Goal: Information Seeking & Learning: Learn about a topic

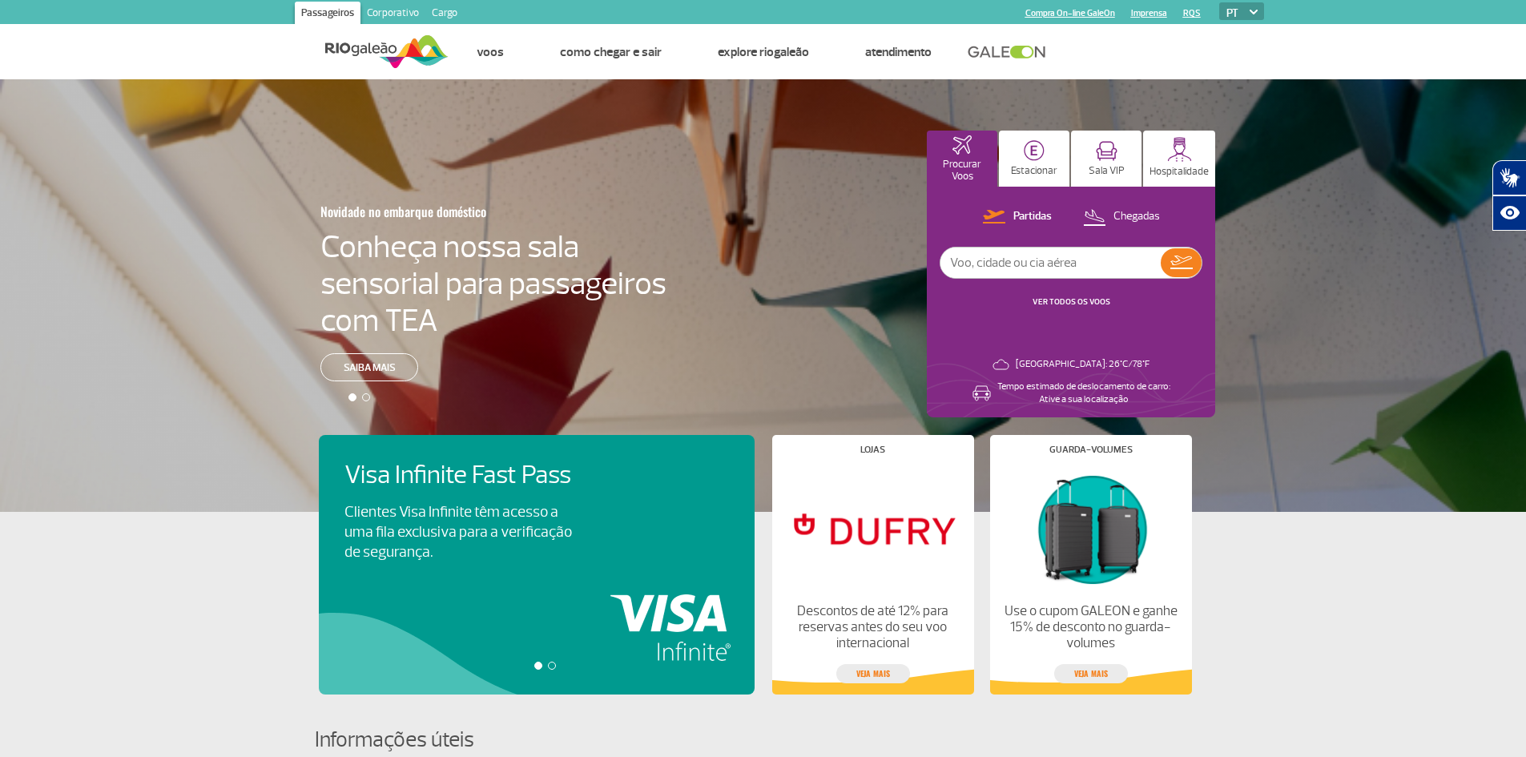
click at [552, 663] on div at bounding box center [552, 666] width 8 height 8
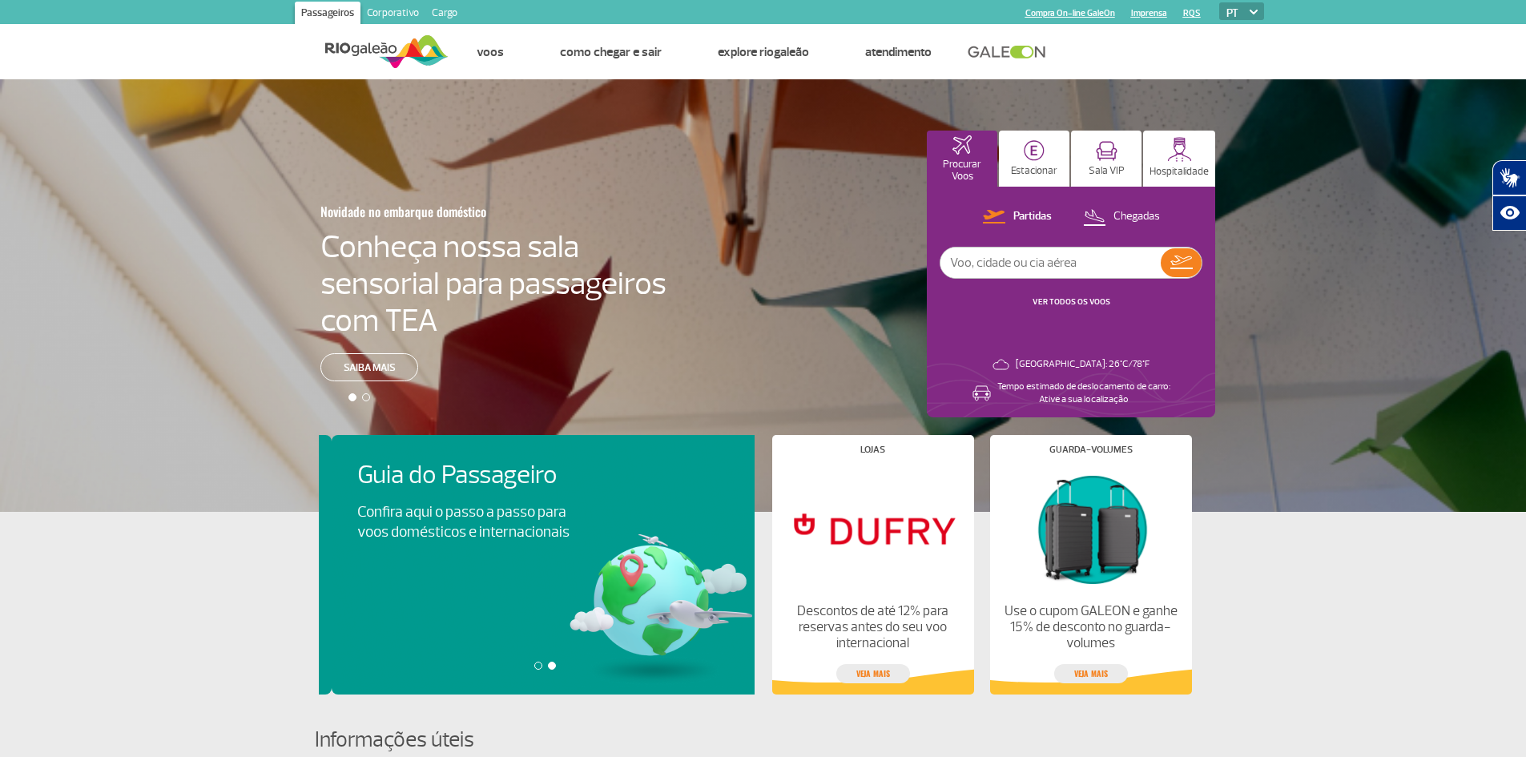
scroll to position [0, 436]
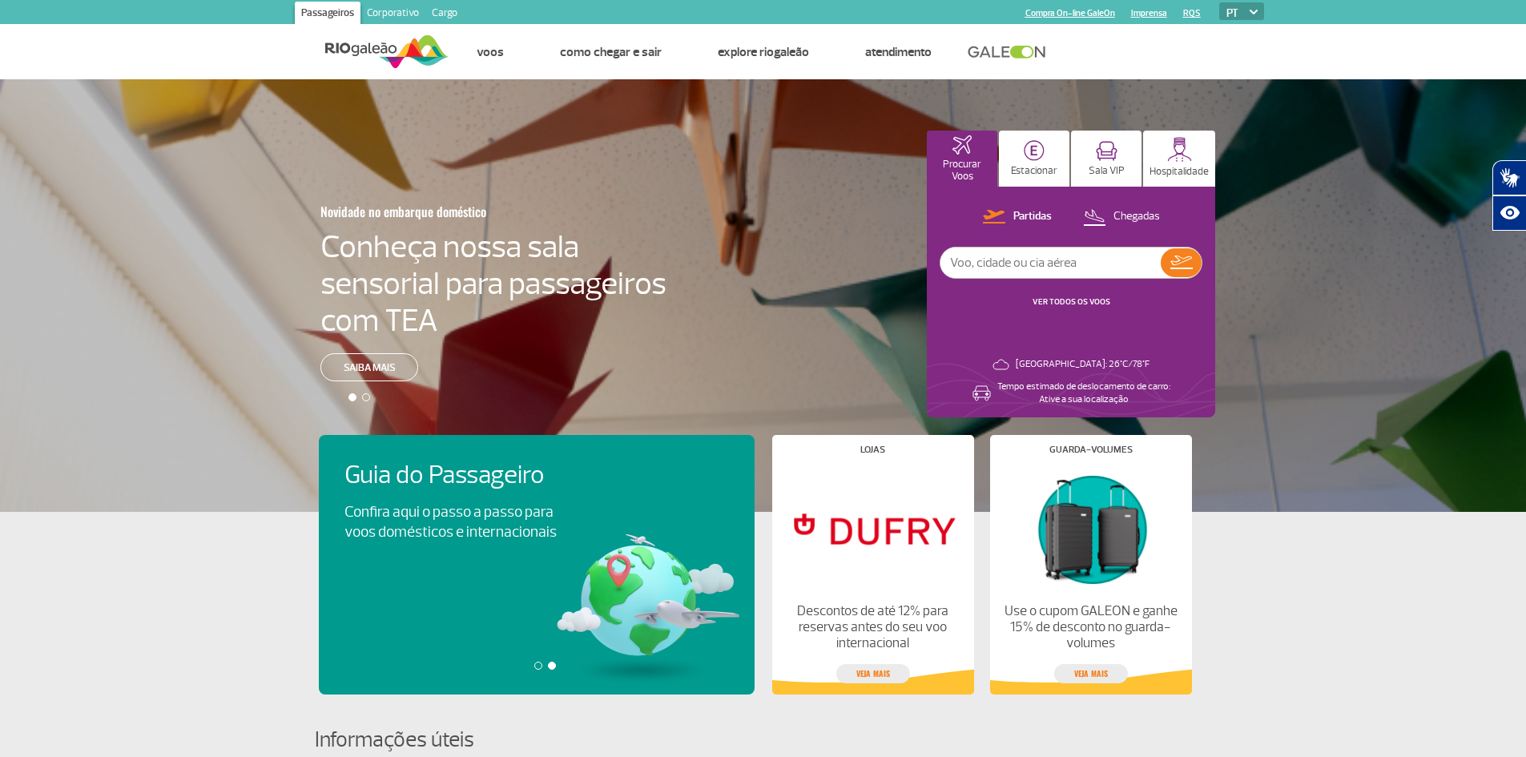
click at [537, 666] on div at bounding box center [538, 666] width 8 height 8
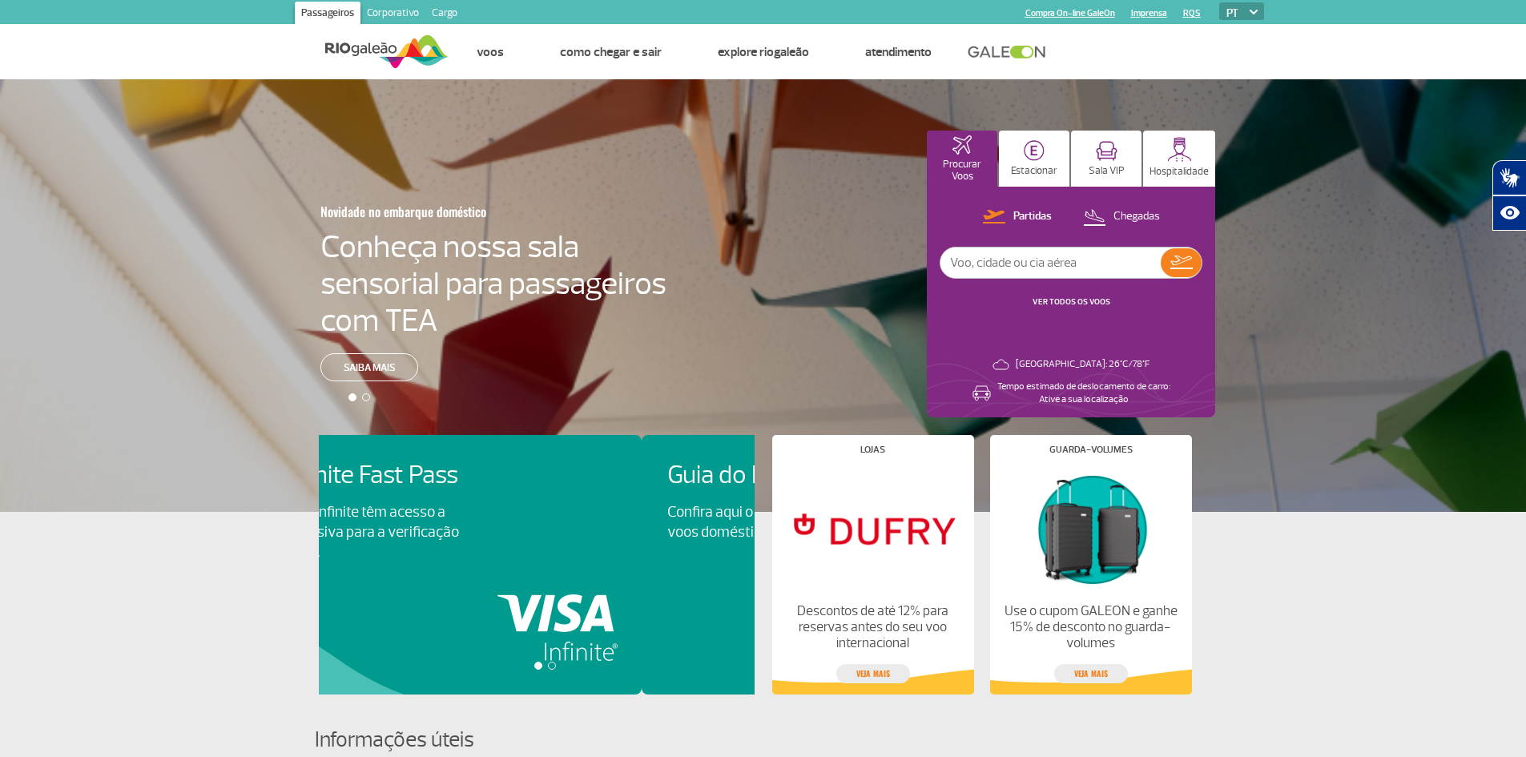
scroll to position [0, 0]
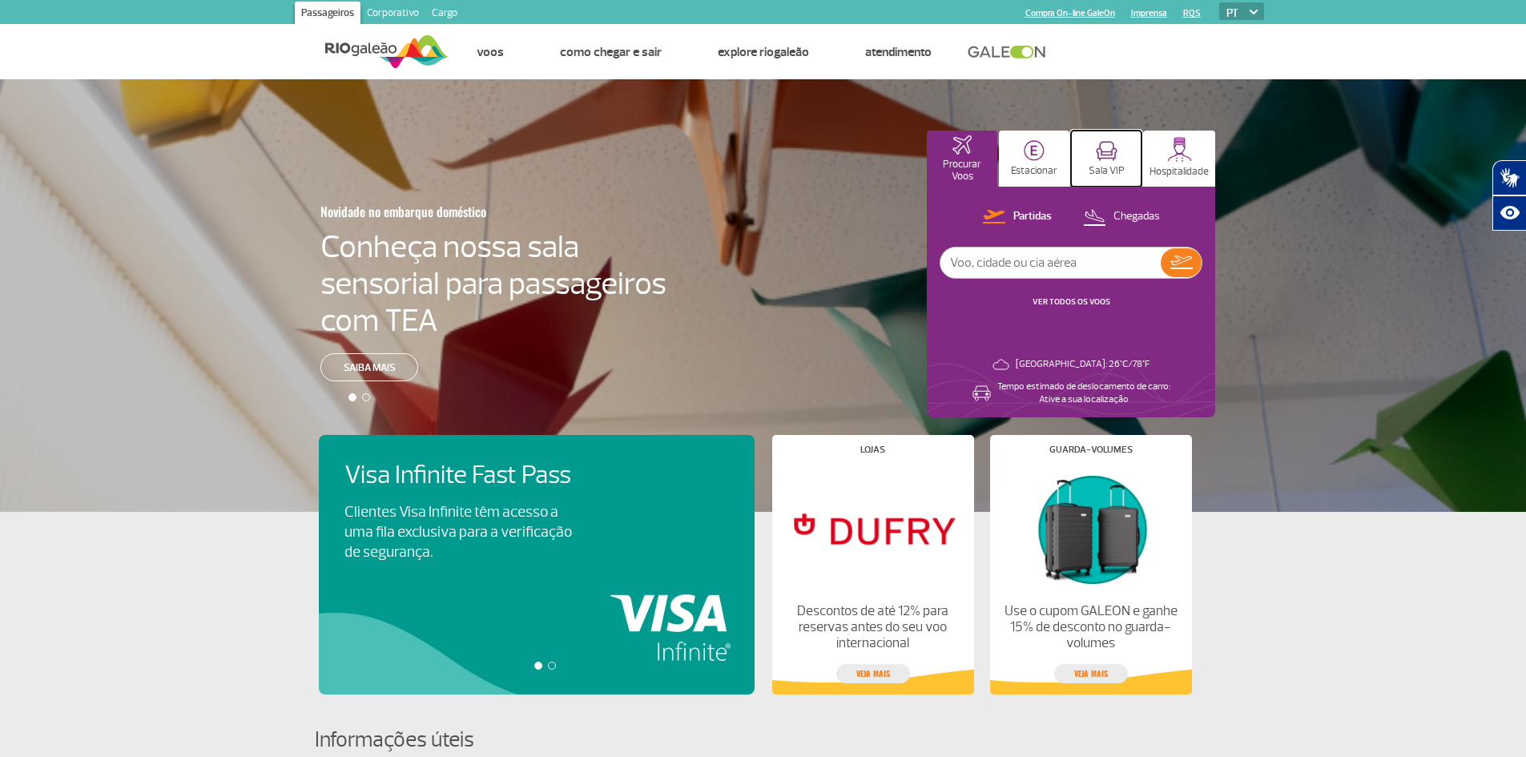
click at [1109, 155] on img at bounding box center [1107, 151] width 22 height 20
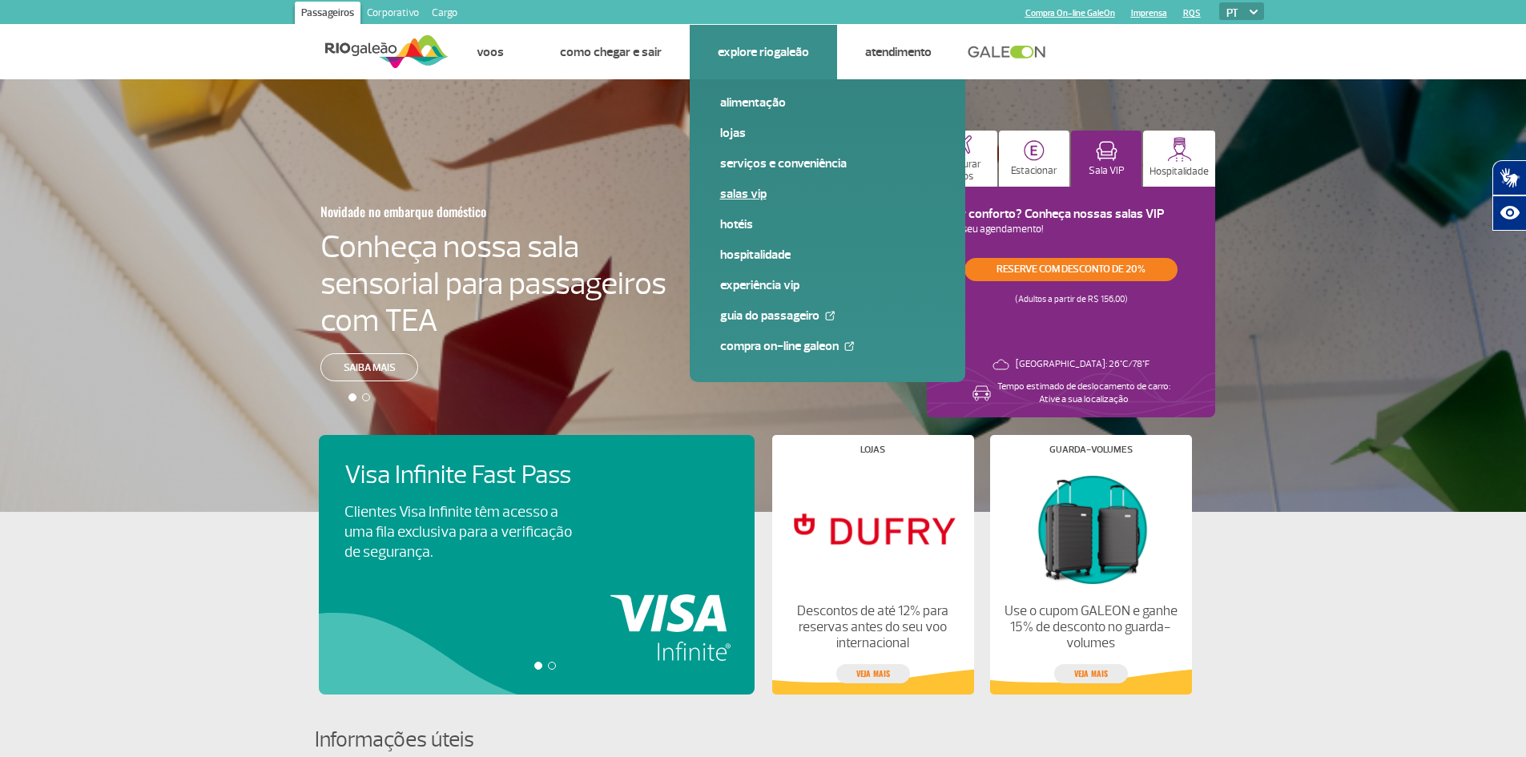
click at [749, 194] on link "Salas VIP" at bounding box center [827, 194] width 215 height 18
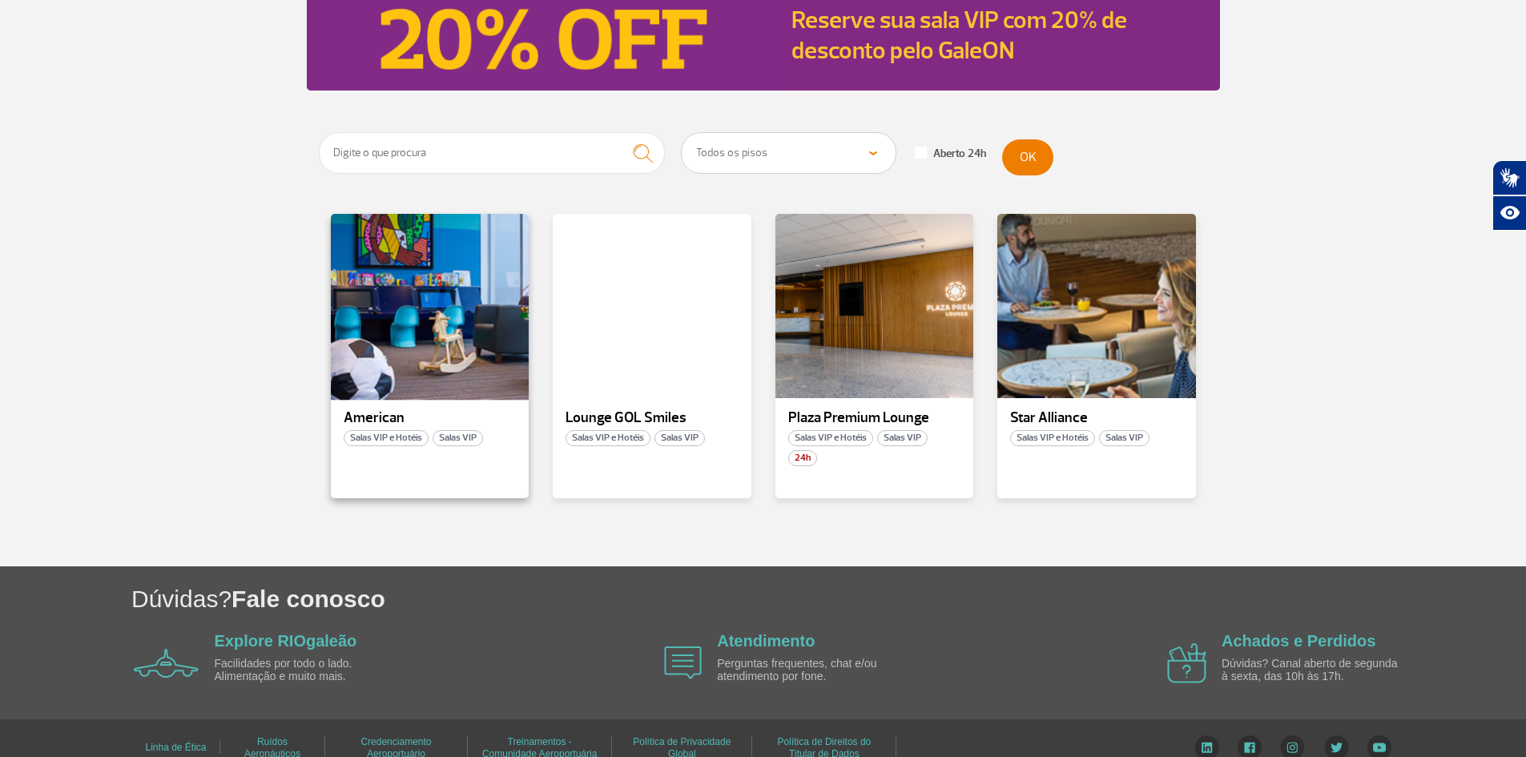
scroll to position [219, 0]
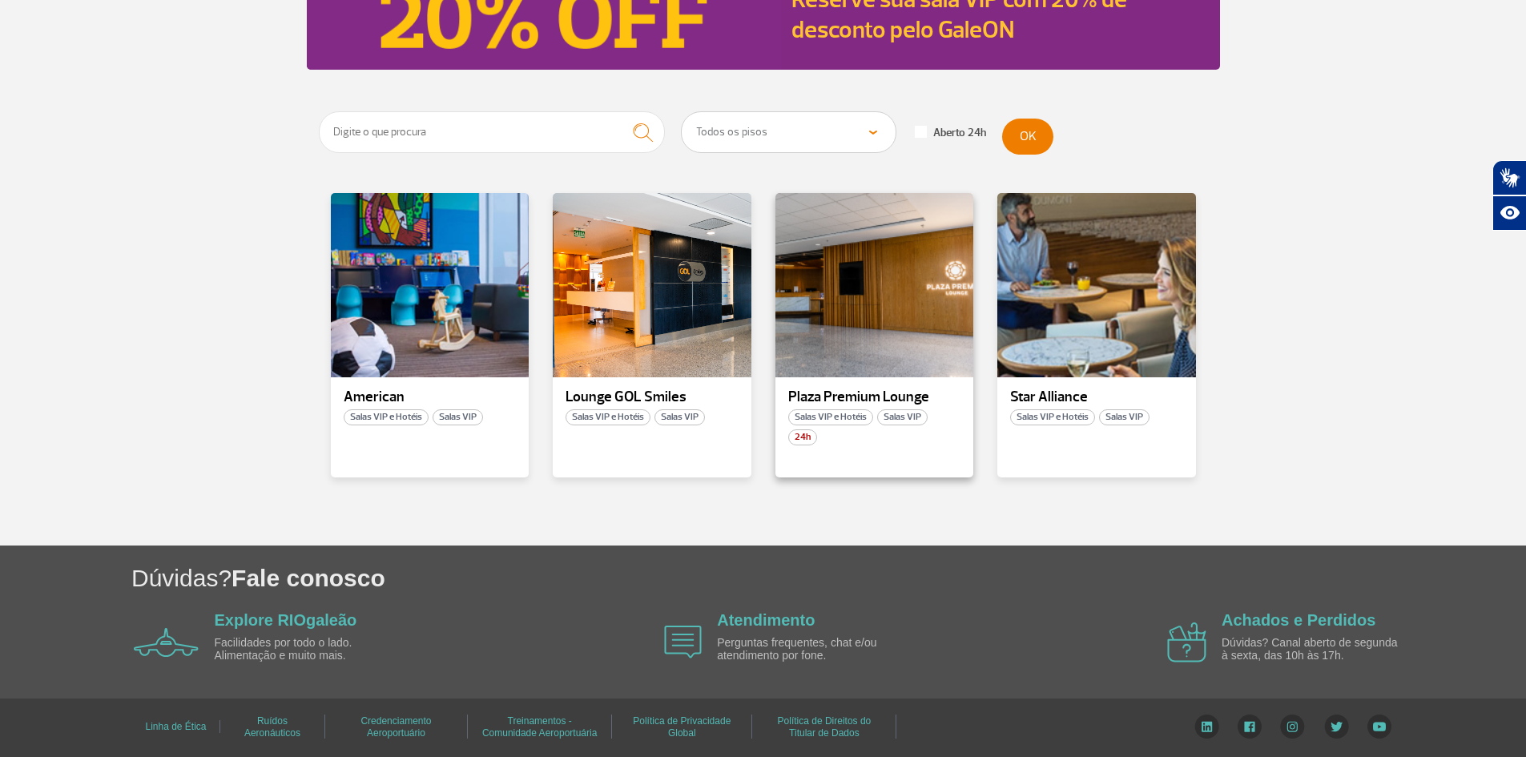
click at [846, 413] on span "Salas VIP e Hotéis" at bounding box center [830, 417] width 85 height 16
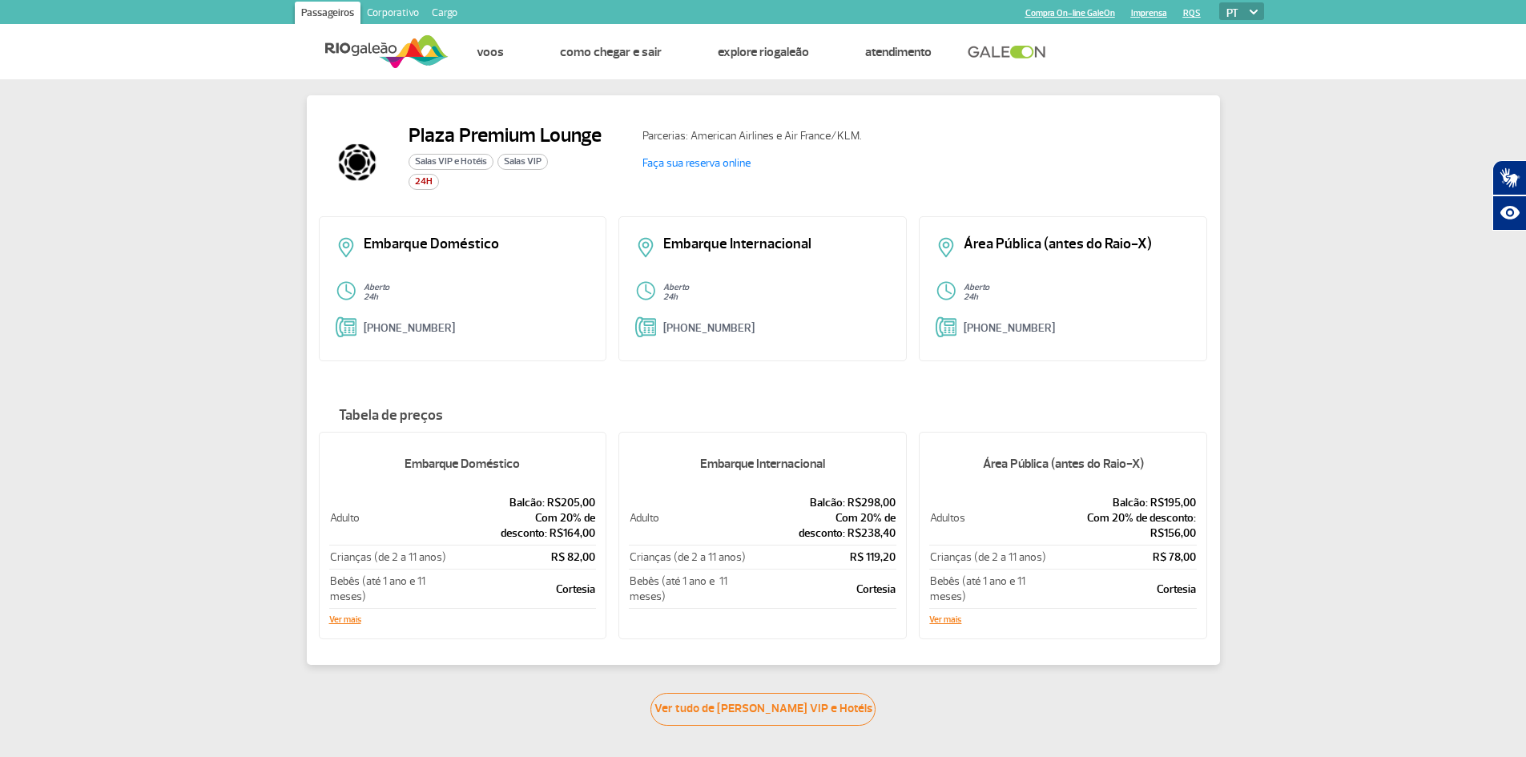
scroll to position [80, 0]
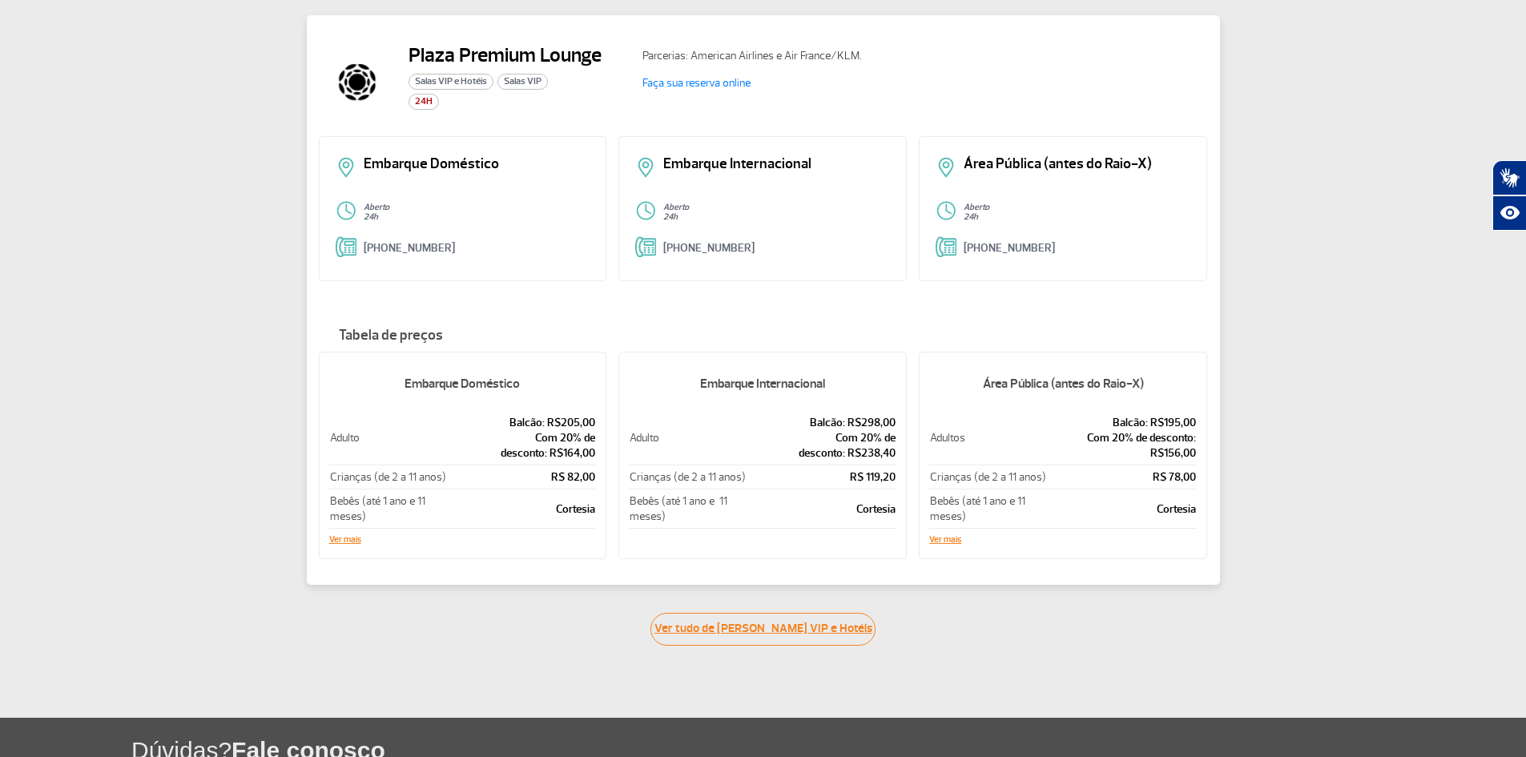
click at [763, 625] on link "Ver tudo de Salas VIP e Hotéis" at bounding box center [762, 629] width 225 height 33
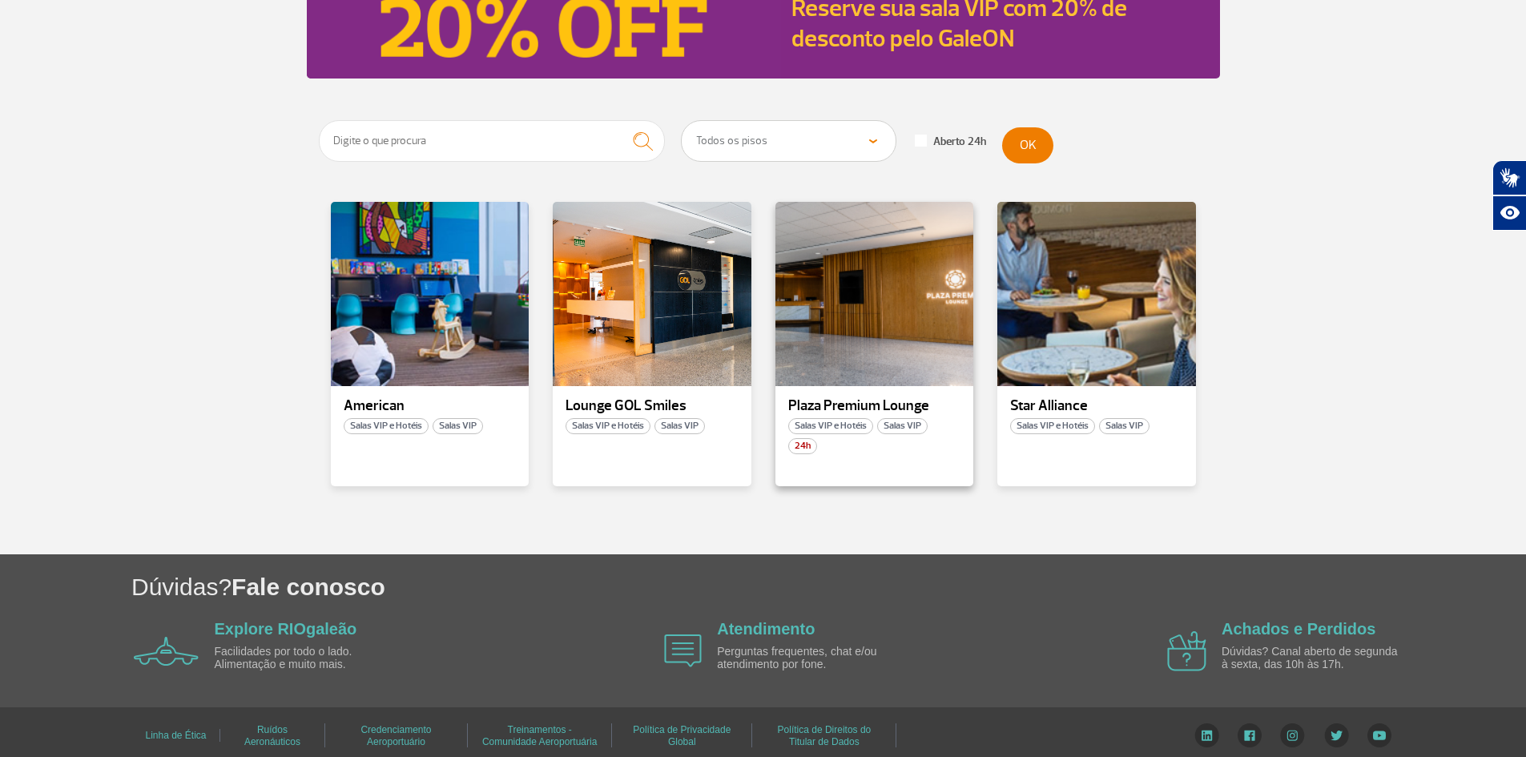
scroll to position [219, 0]
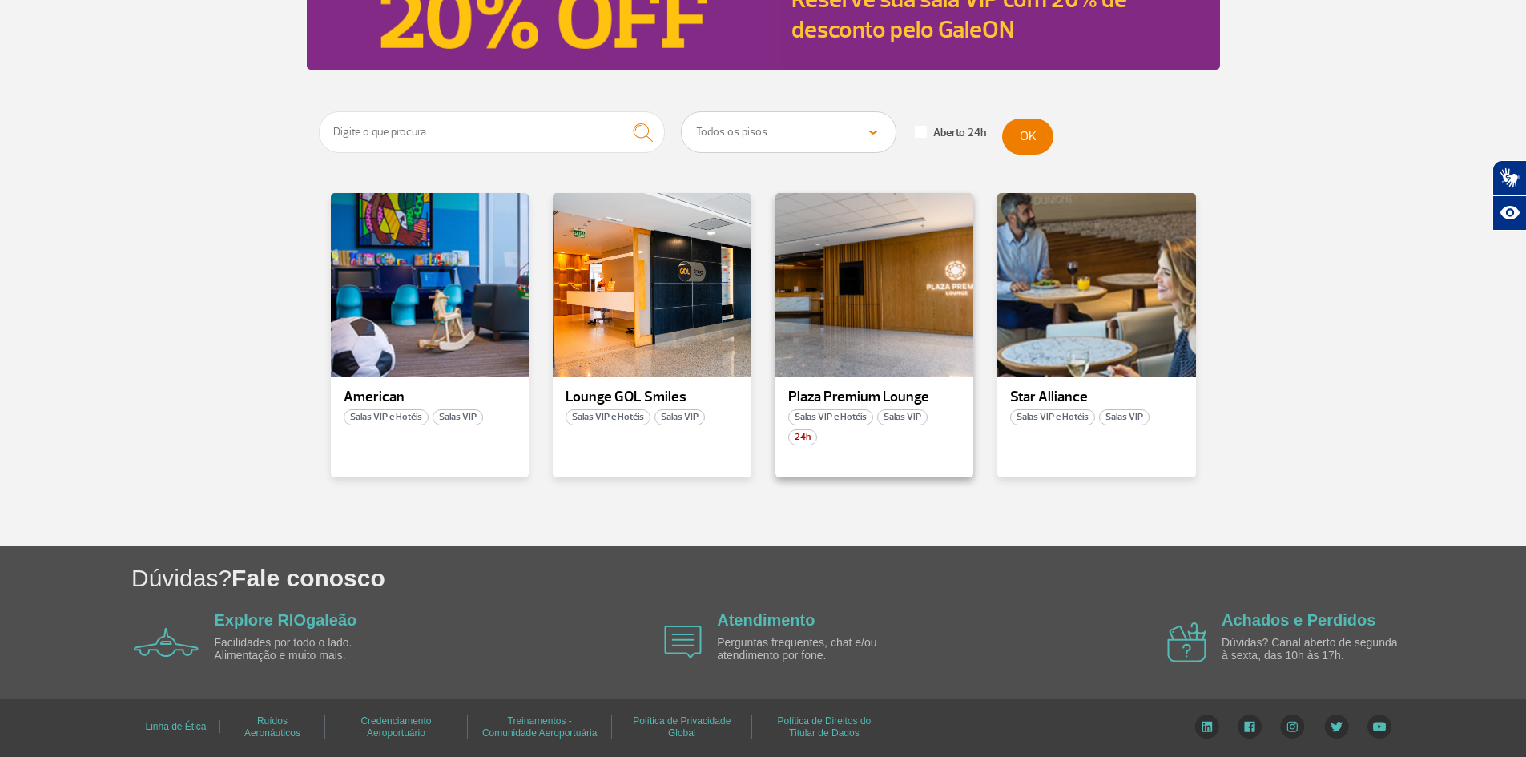
click at [847, 422] on span "Salas VIP e Hotéis" at bounding box center [830, 417] width 85 height 16
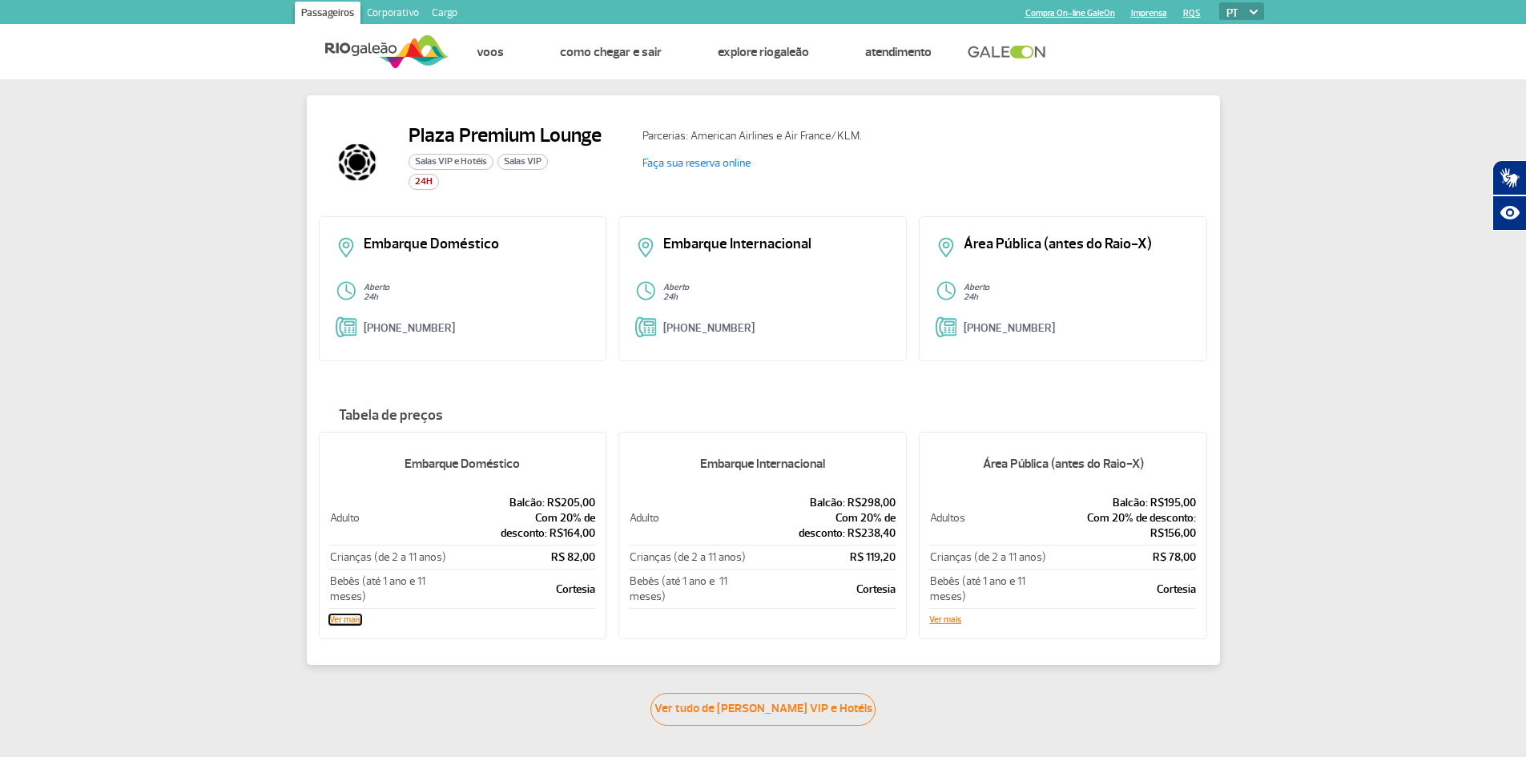
click at [353, 616] on button "Ver mais" at bounding box center [345, 620] width 32 height 10
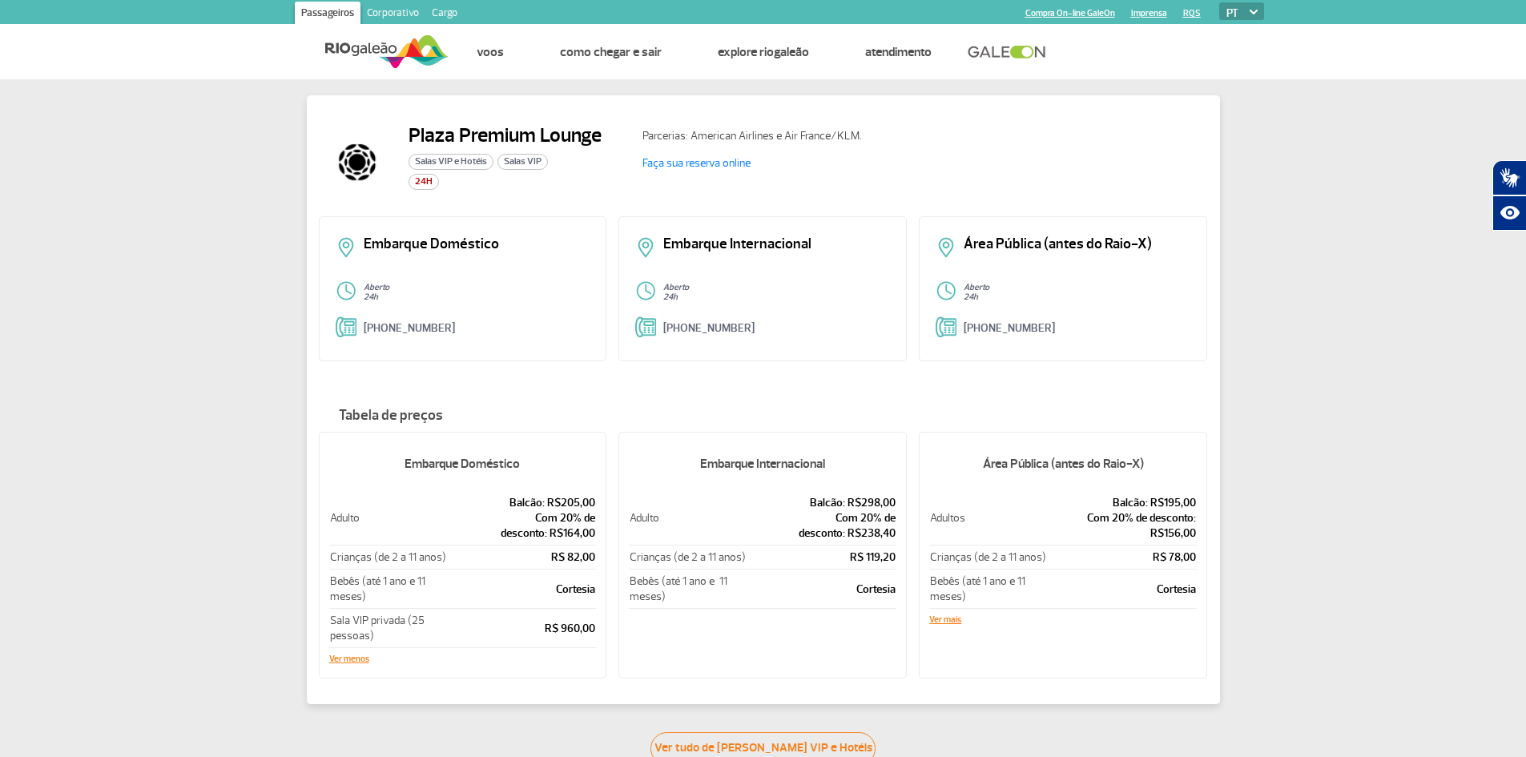
click at [519, 159] on span "Salas VIP" at bounding box center [522, 162] width 50 height 16
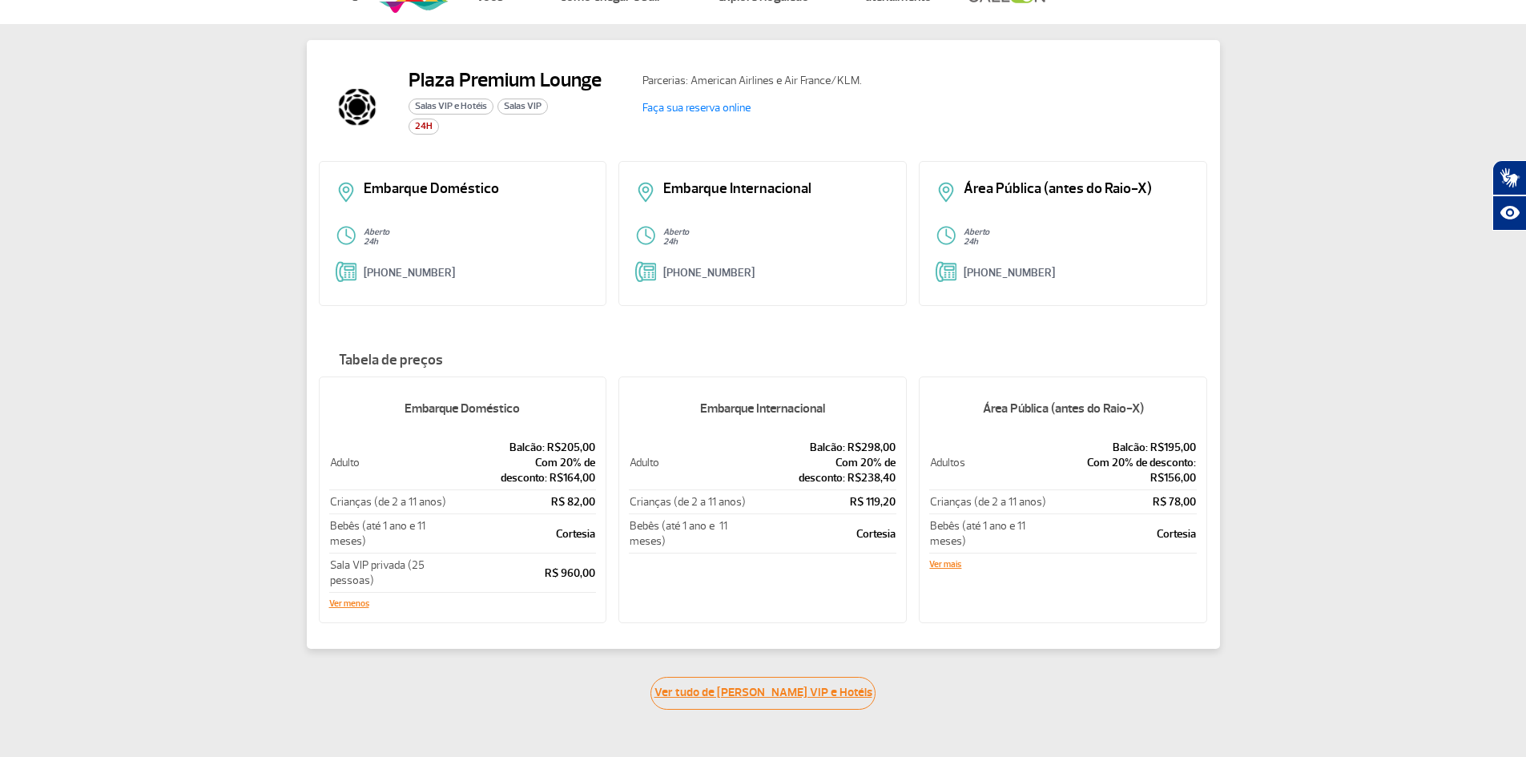
scroll to position [80, 0]
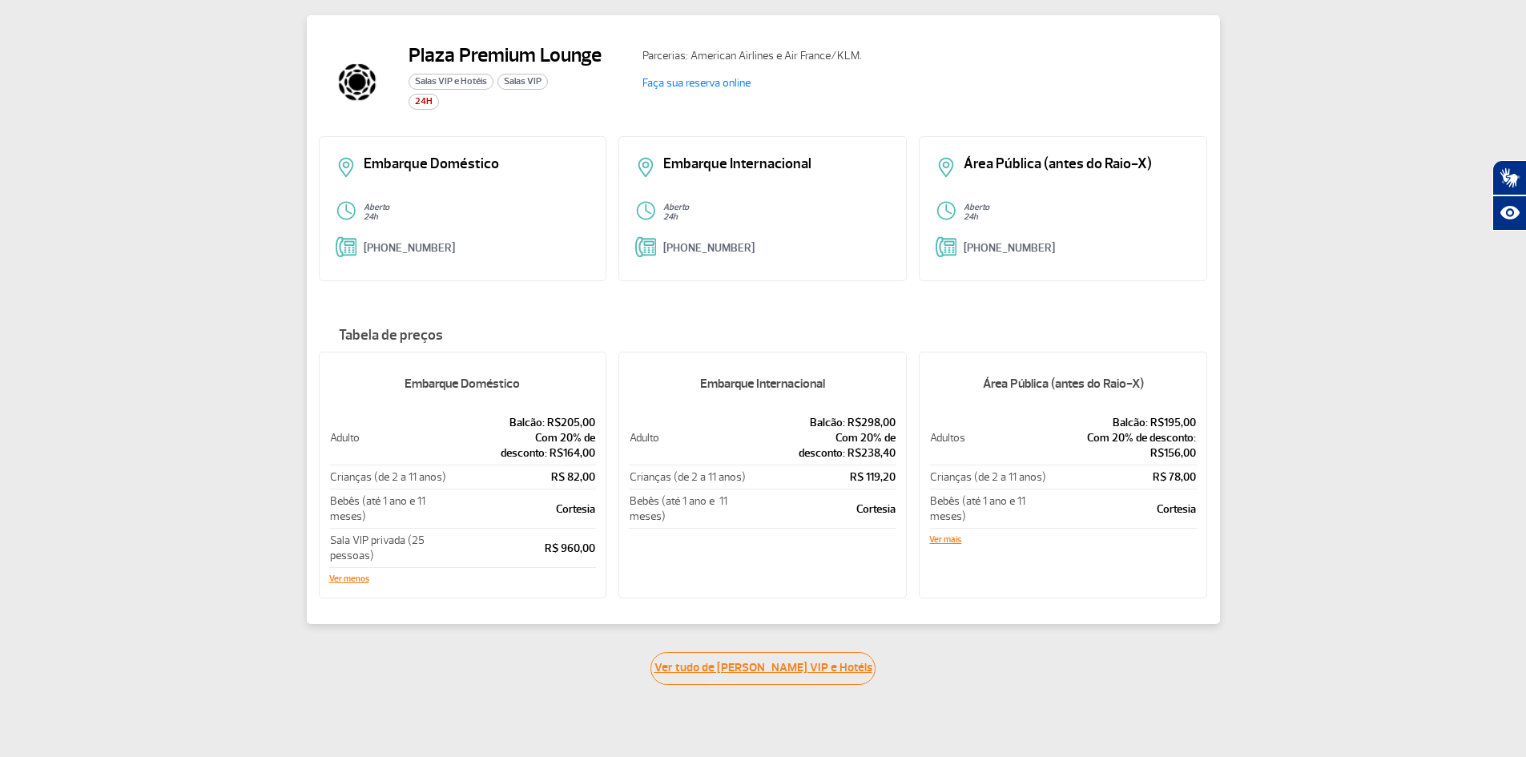
click at [782, 657] on link "Ver tudo de Salas VIP e Hotéis" at bounding box center [762, 668] width 225 height 33
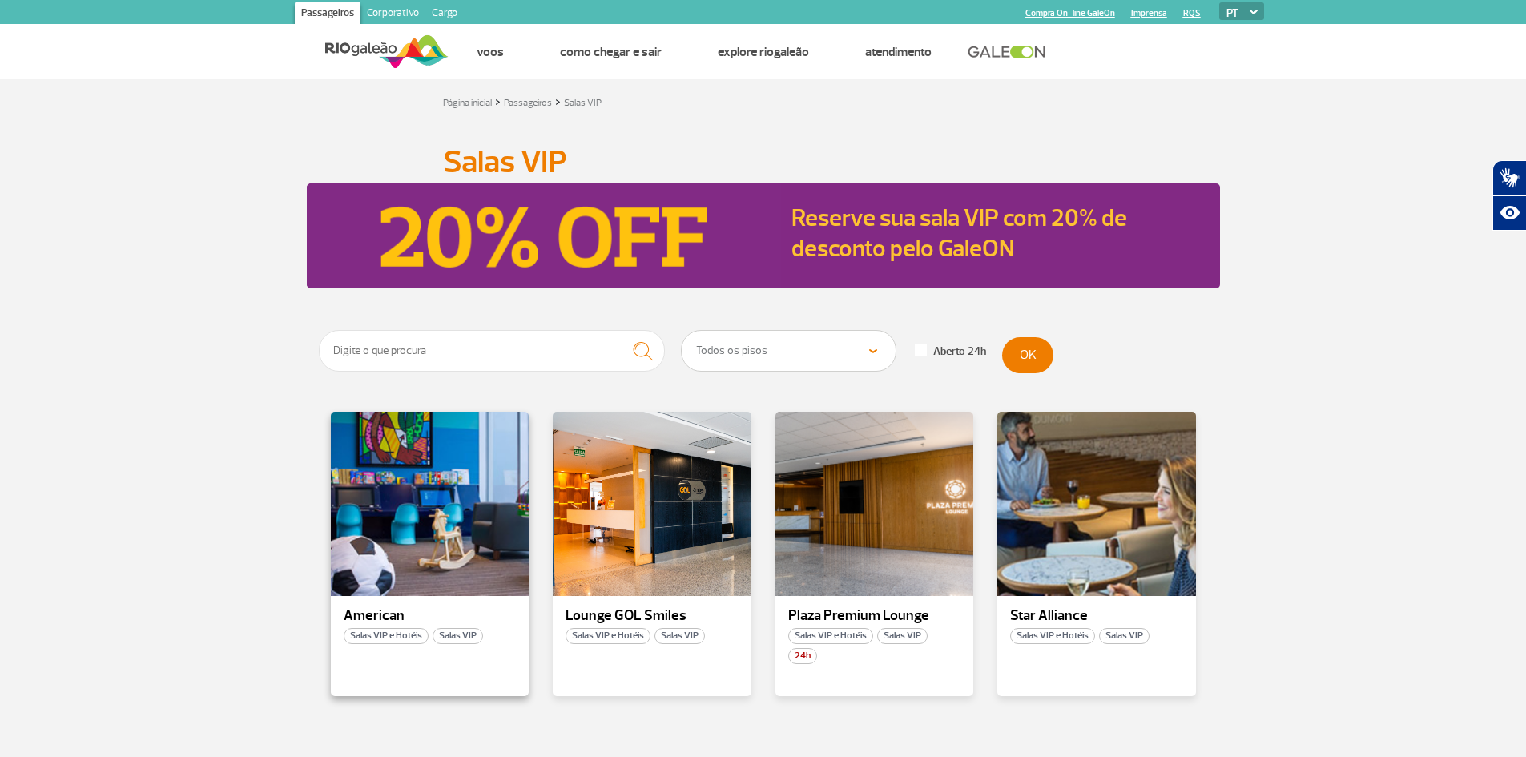
click at [398, 630] on span "Salas VIP e Hotéis" at bounding box center [386, 636] width 85 height 16
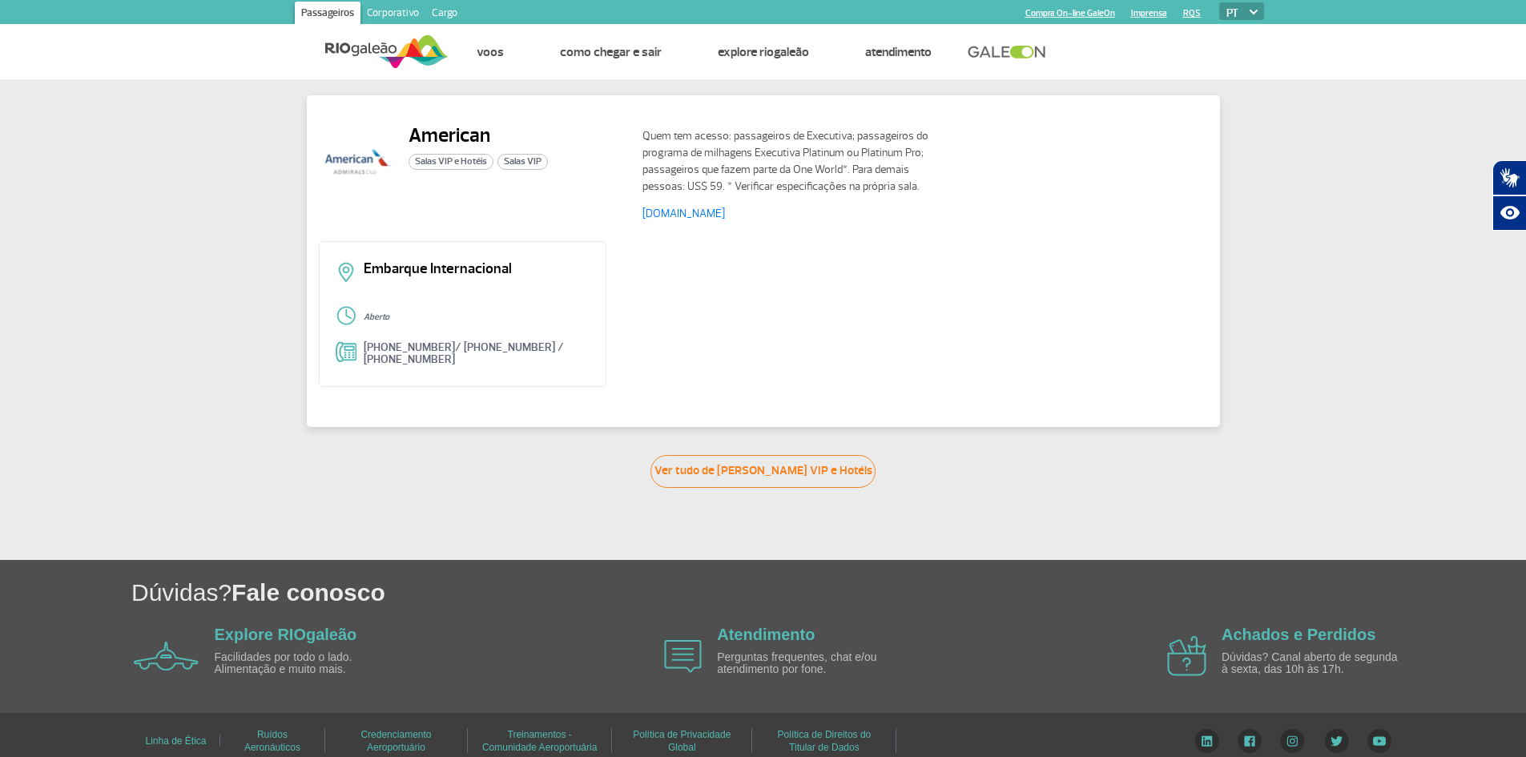
click at [529, 156] on span "Salas VIP" at bounding box center [522, 162] width 50 height 16
click at [528, 160] on span "Salas VIP" at bounding box center [522, 162] width 50 height 16
click at [433, 160] on span "Salas VIP e Hotéis" at bounding box center [450, 162] width 85 height 16
click at [782, 459] on link "Ver tudo de Salas VIP e Hotéis" at bounding box center [762, 471] width 225 height 33
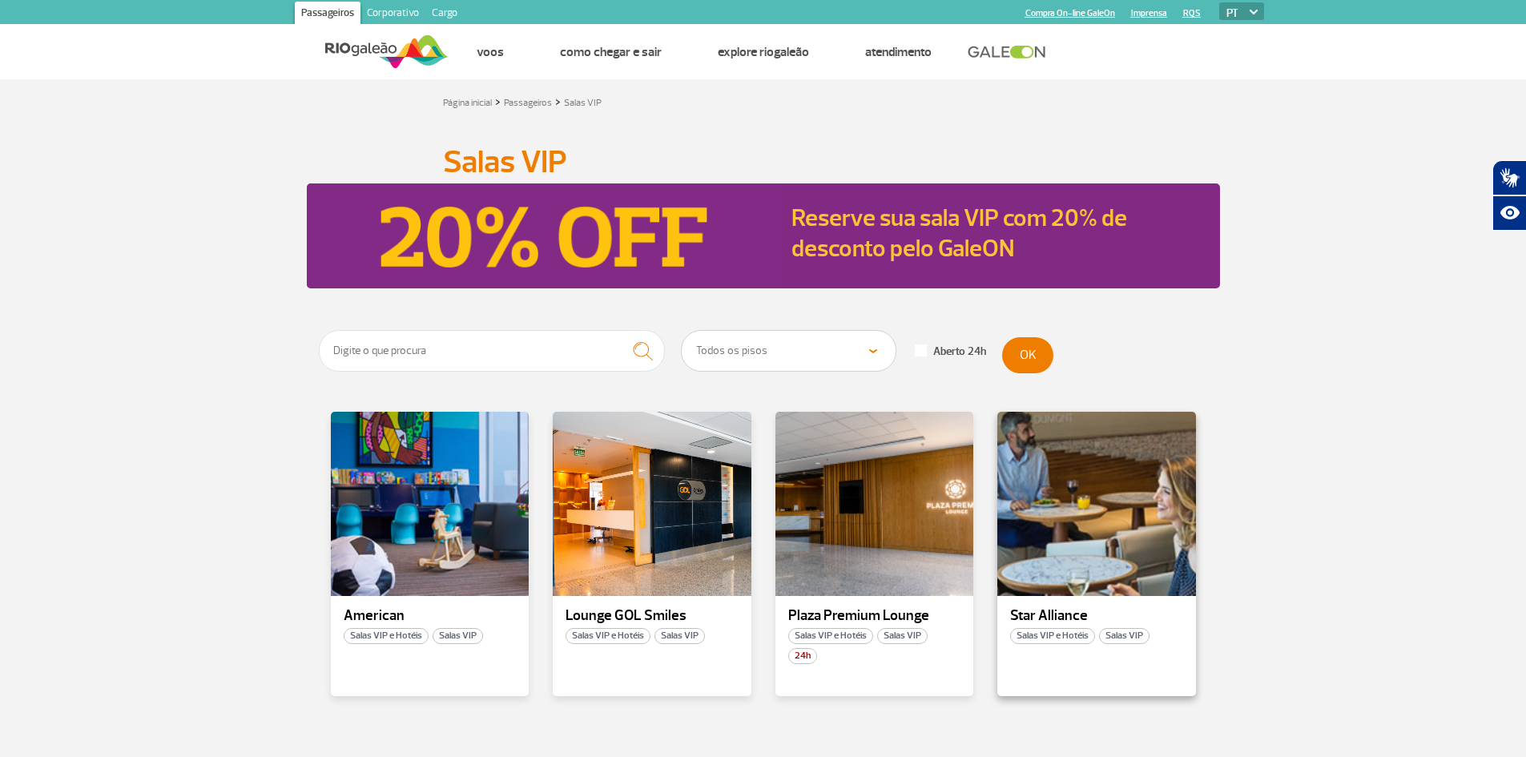
click at [1068, 627] on div "Star Alliance Salas VIP e Hotéis Salas VIP" at bounding box center [1096, 554] width 199 height 284
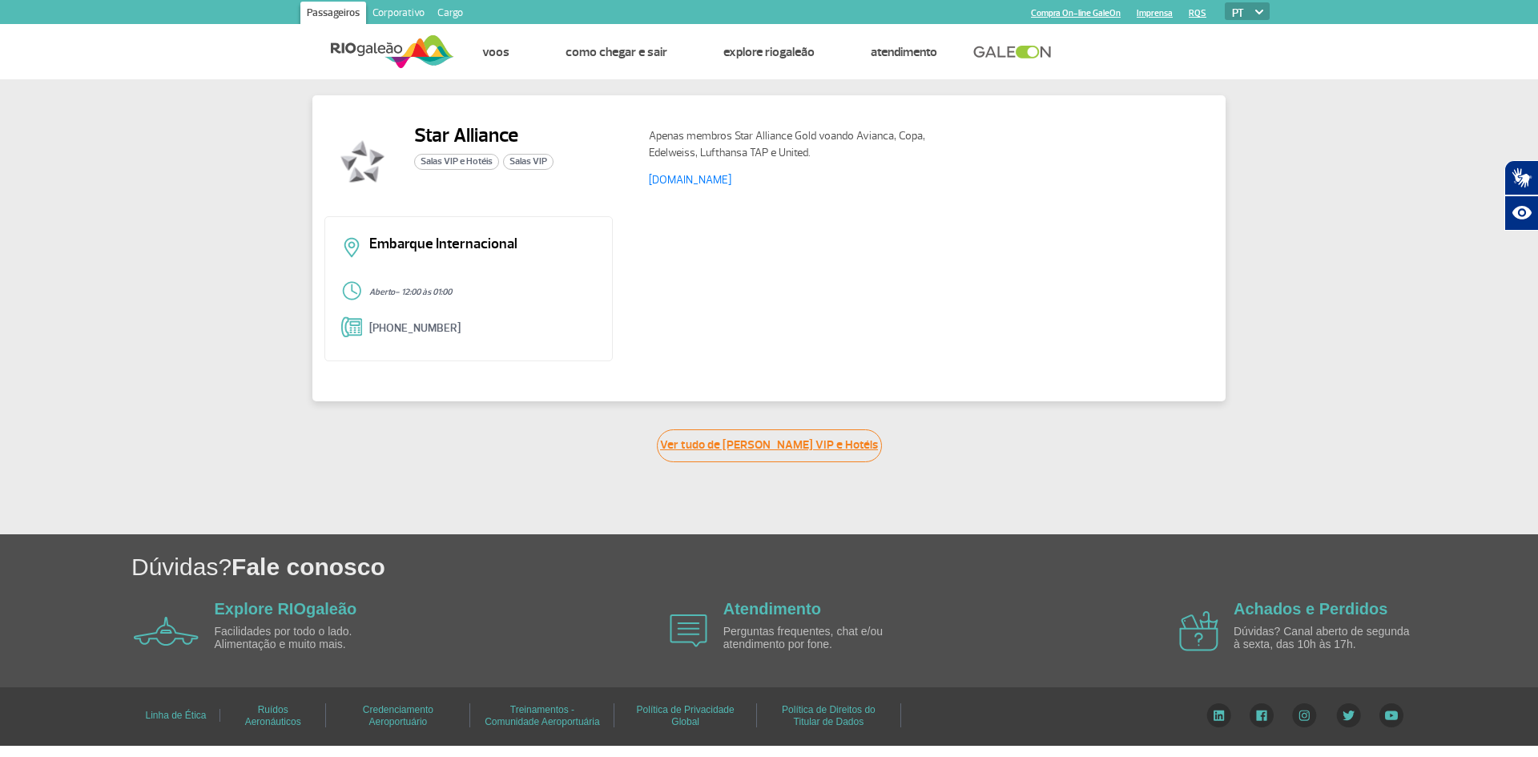
click at [748, 449] on link "Ver tudo de Salas VIP e Hotéis" at bounding box center [769, 445] width 225 height 33
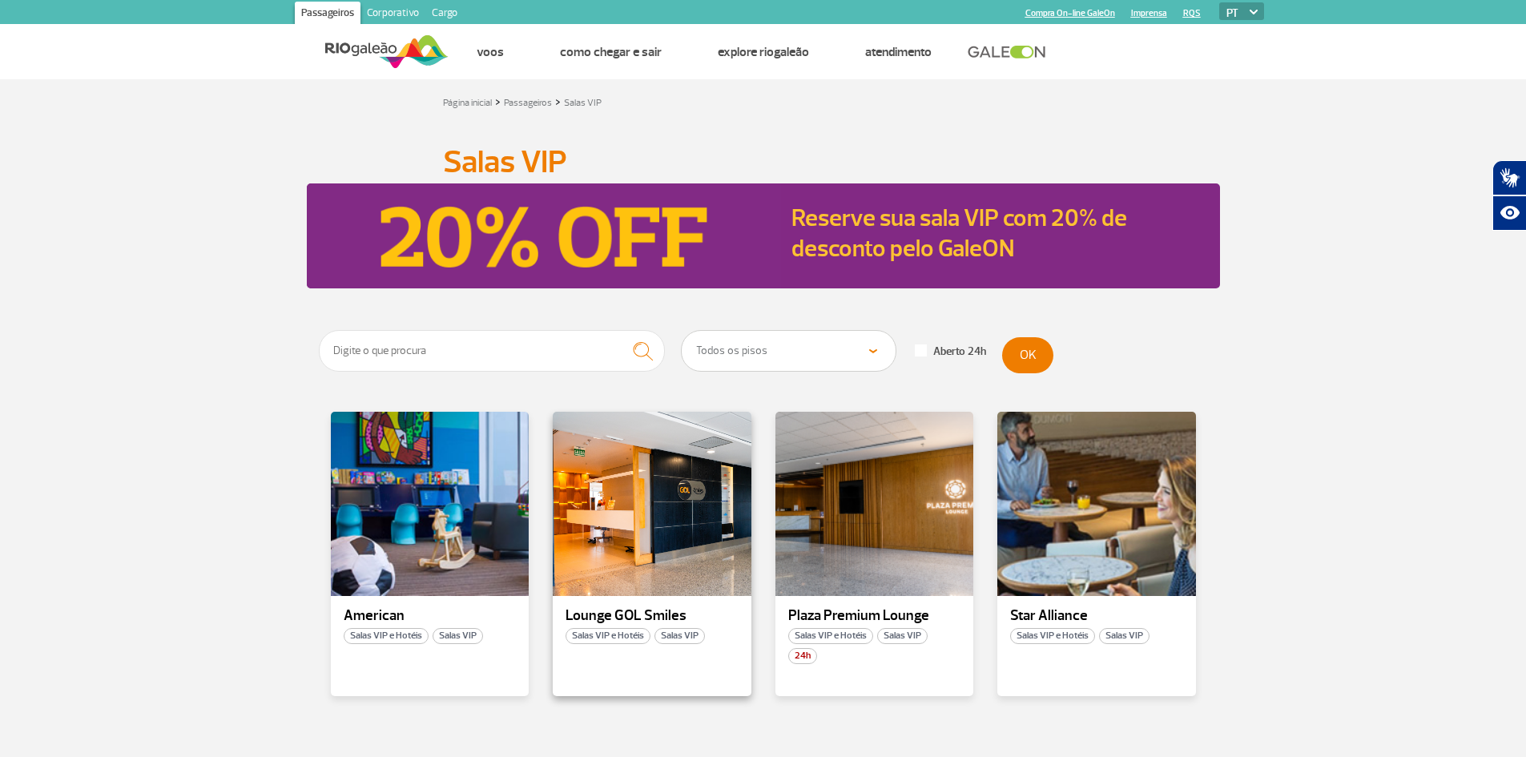
click at [608, 638] on span "Salas VIP e Hotéis" at bounding box center [607, 636] width 85 height 16
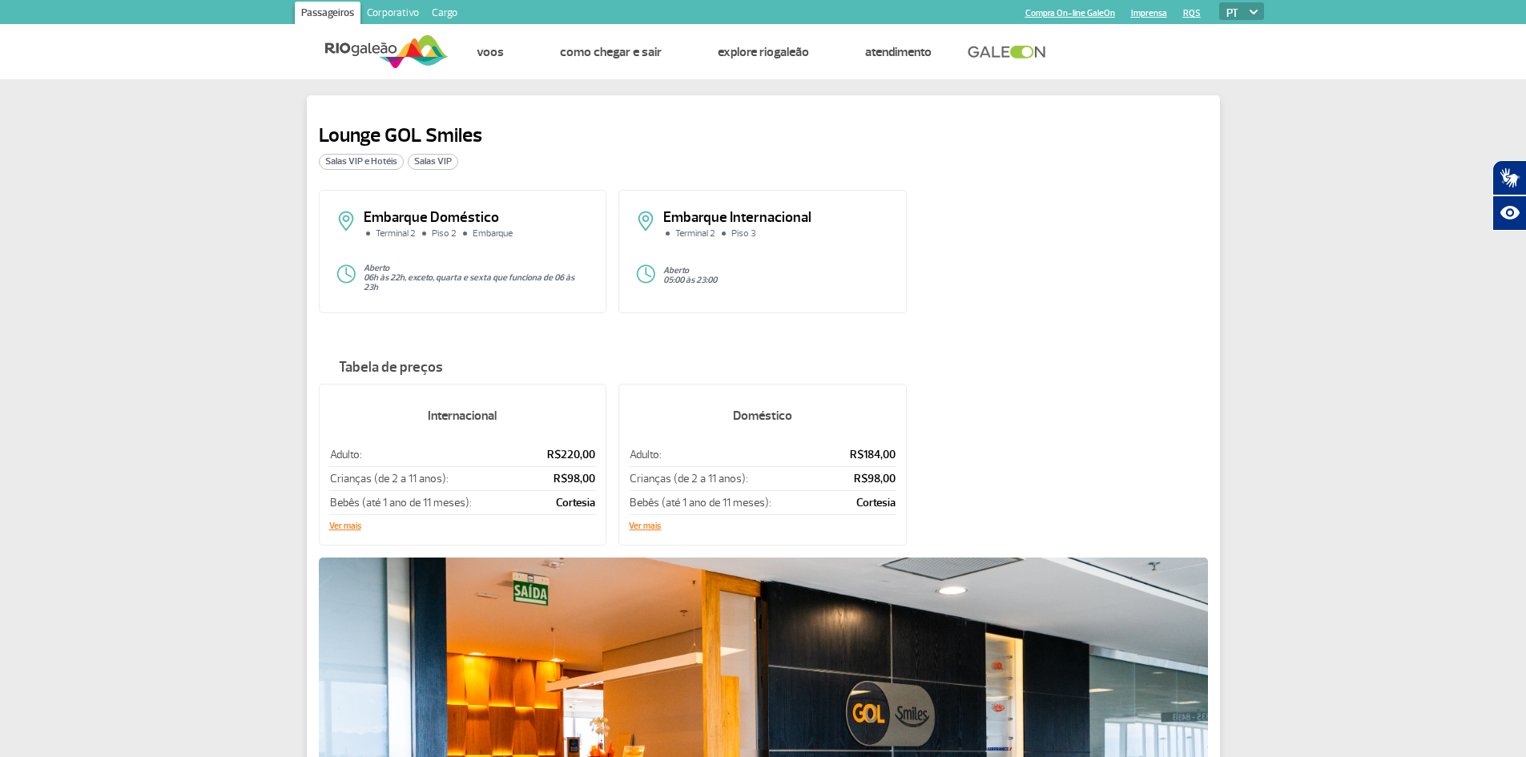
click at [451, 156] on span "Salas VIP" at bounding box center [433, 162] width 50 height 16
click at [434, 166] on span "Salas VIP" at bounding box center [433, 162] width 50 height 16
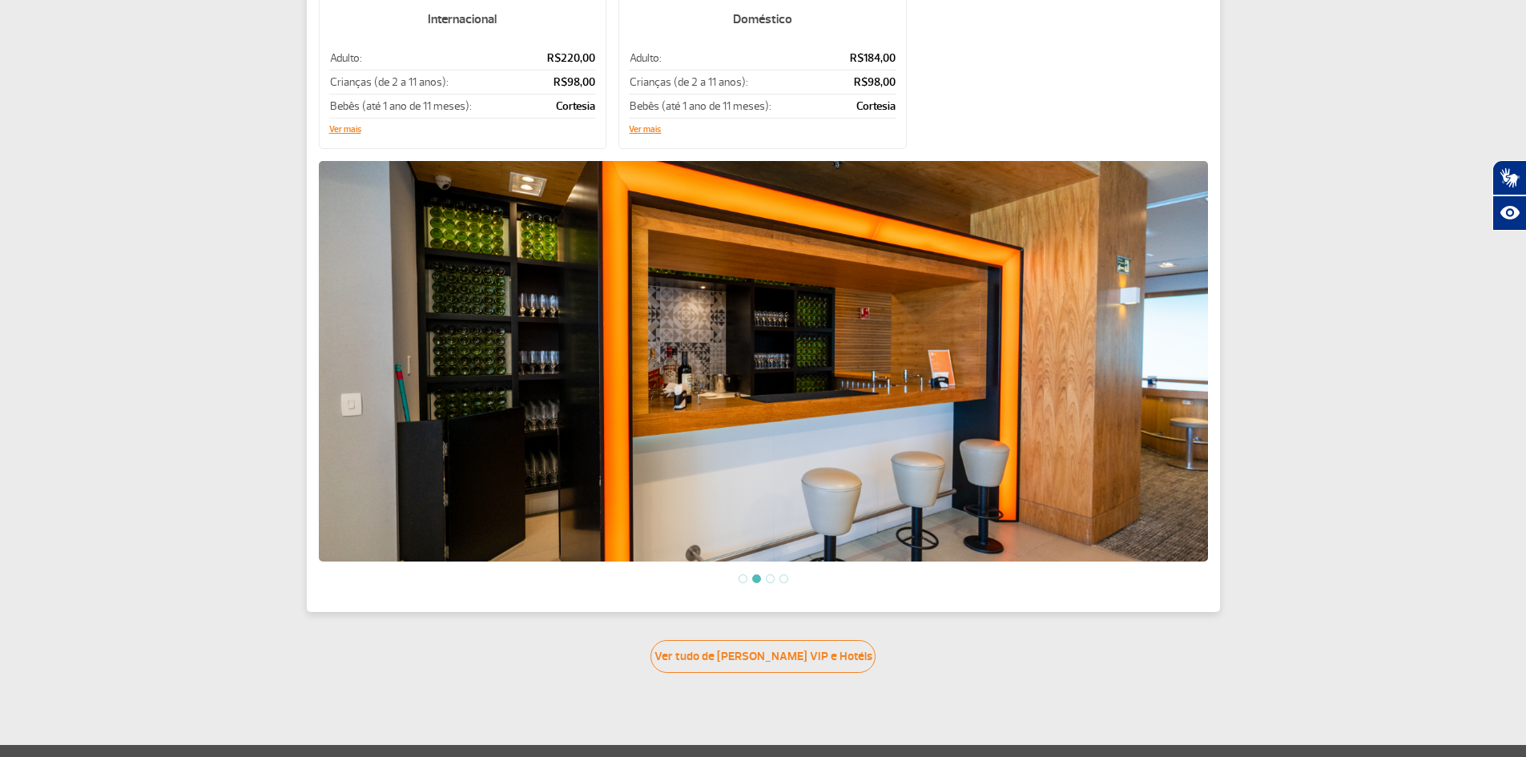
scroll to position [271, 0]
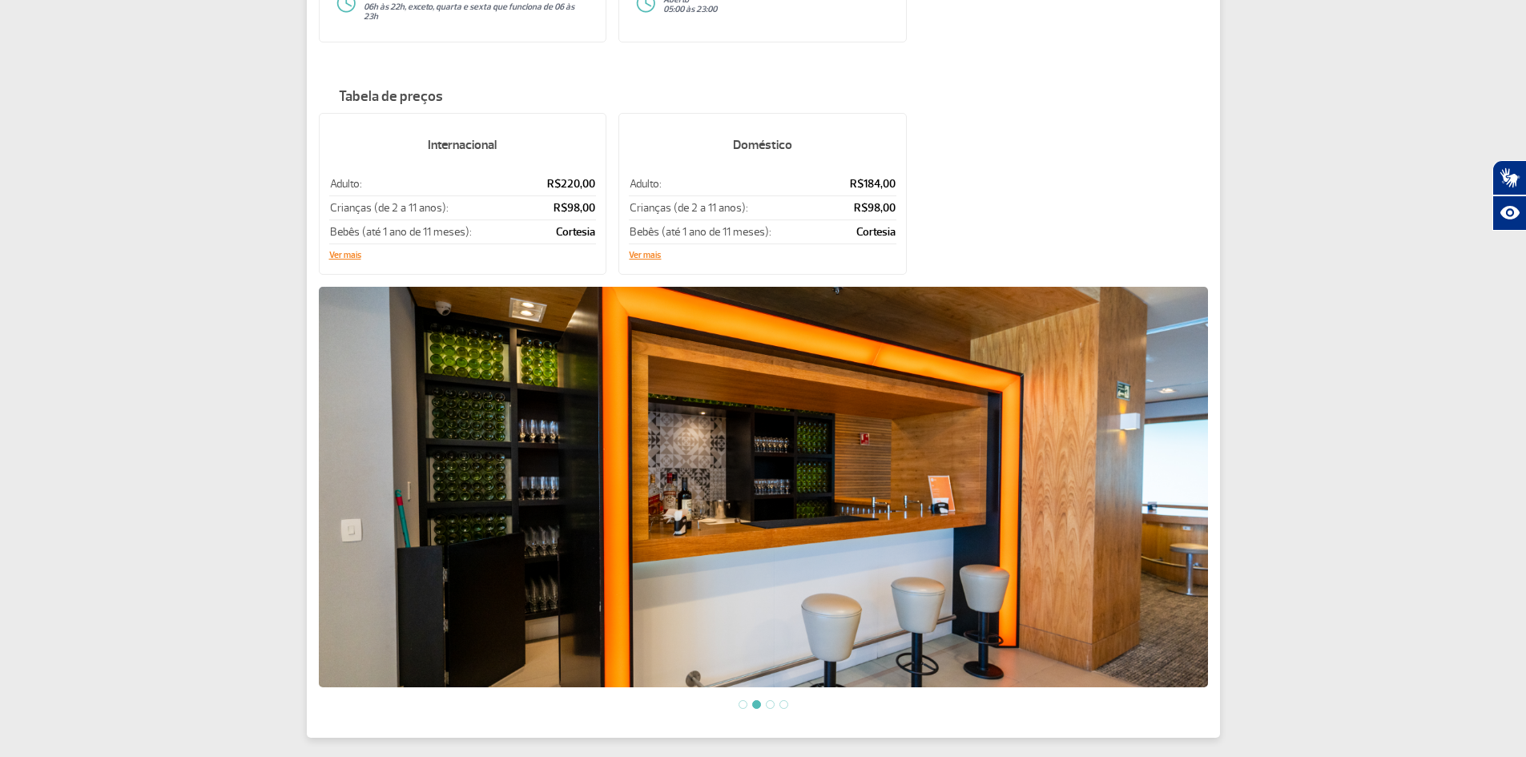
click at [741, 700] on li at bounding box center [742, 704] width 9 height 9
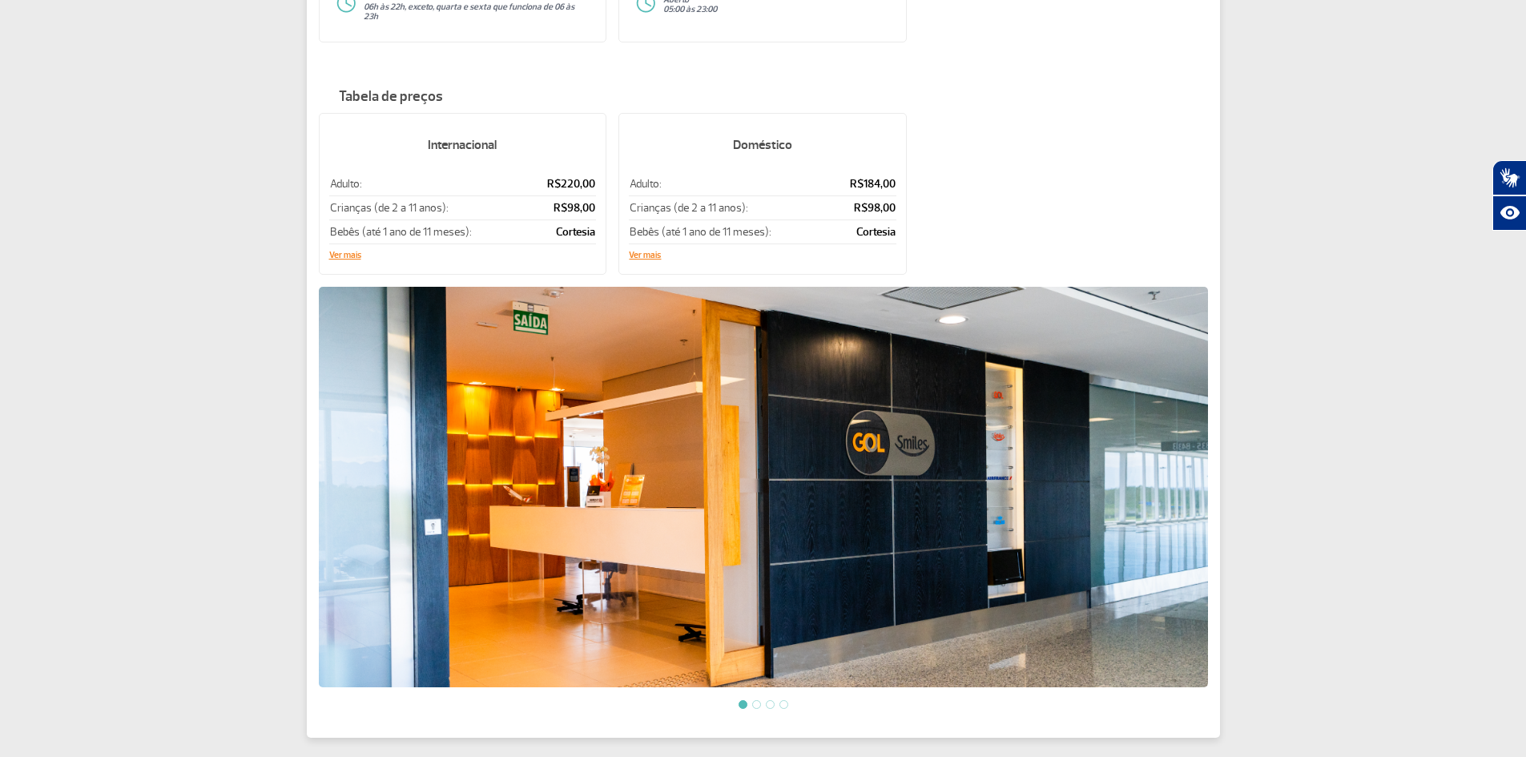
click at [759, 700] on li at bounding box center [756, 704] width 9 height 9
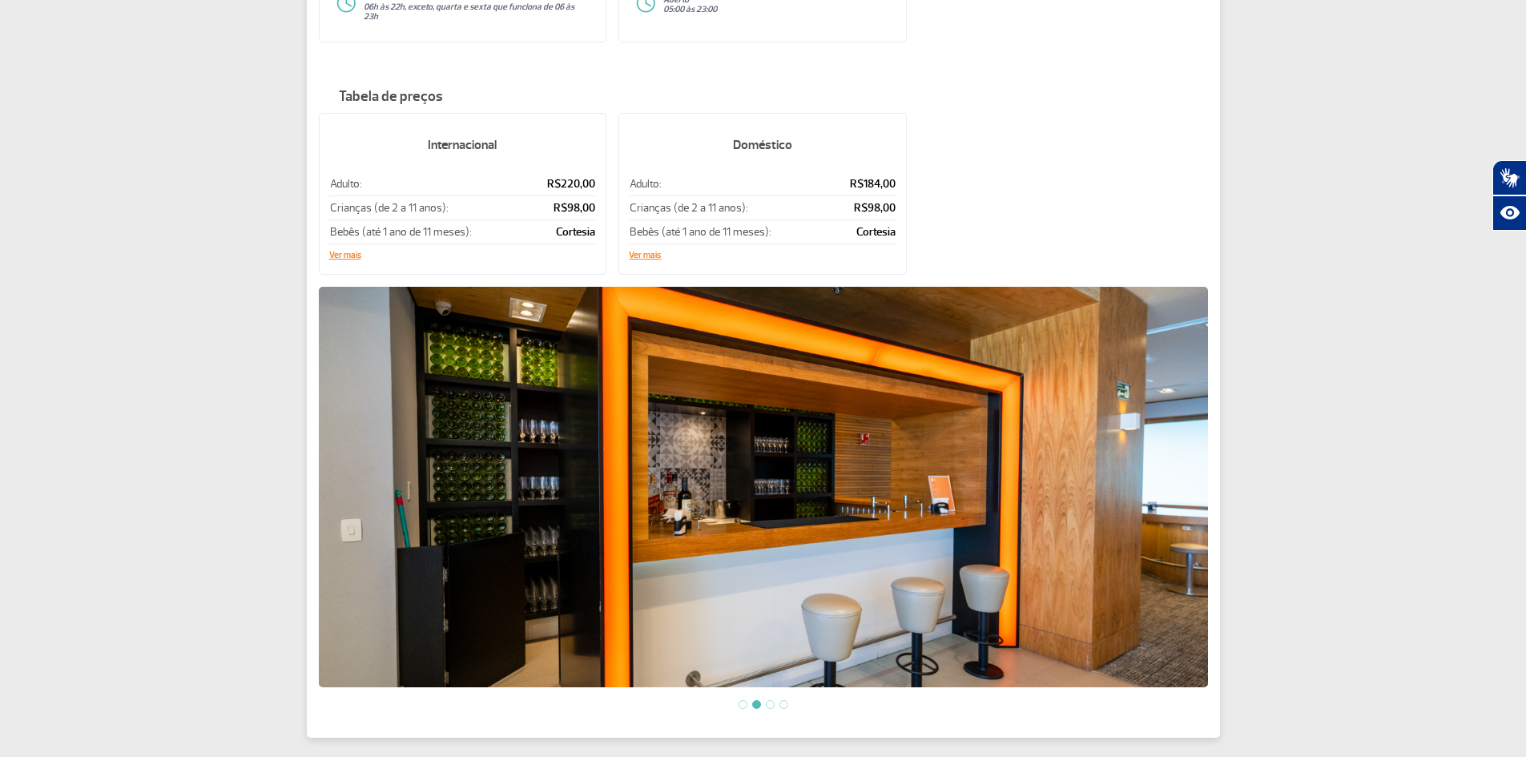
click at [771, 700] on li at bounding box center [770, 704] width 9 height 9
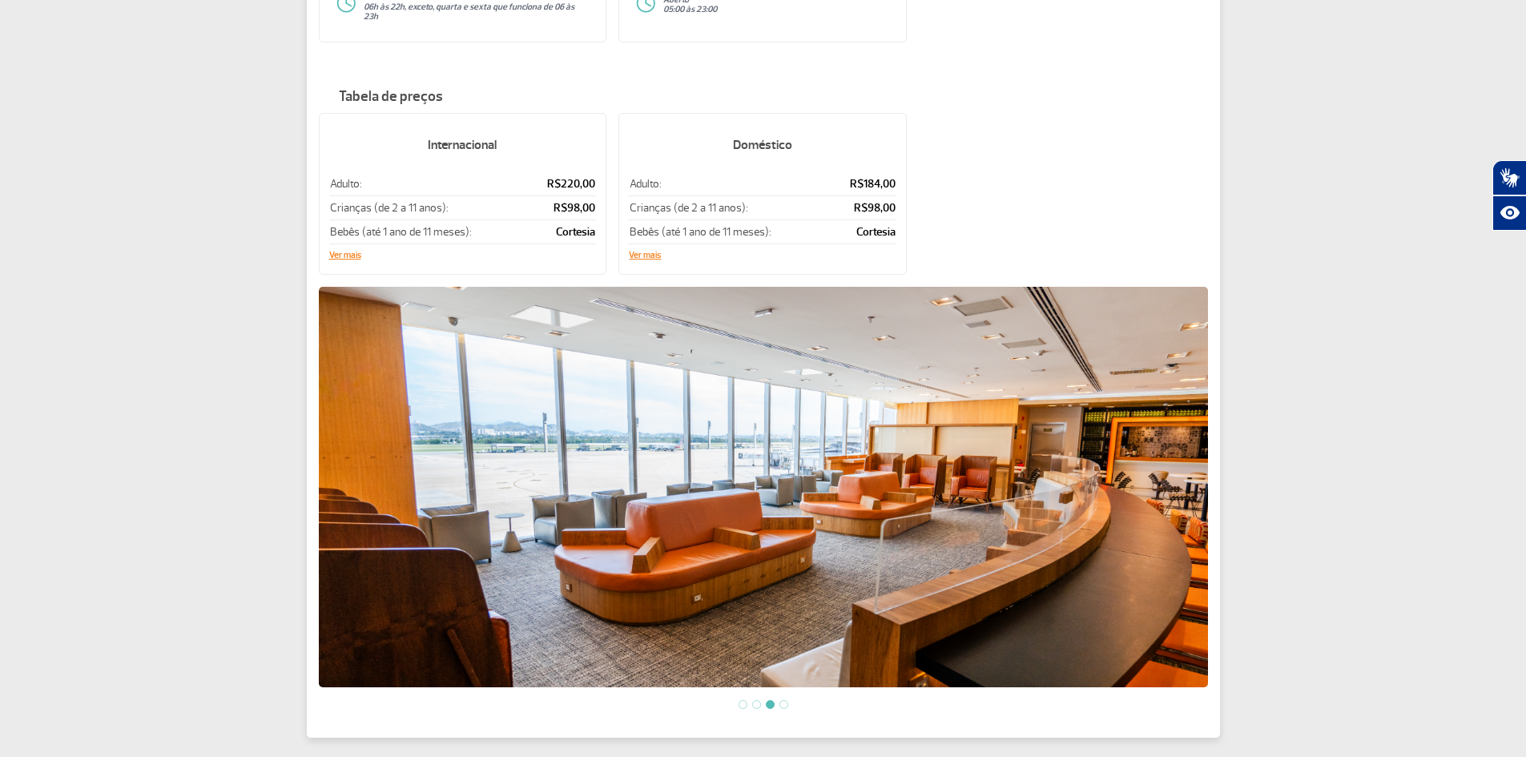
click at [779, 700] on li at bounding box center [783, 704] width 9 height 9
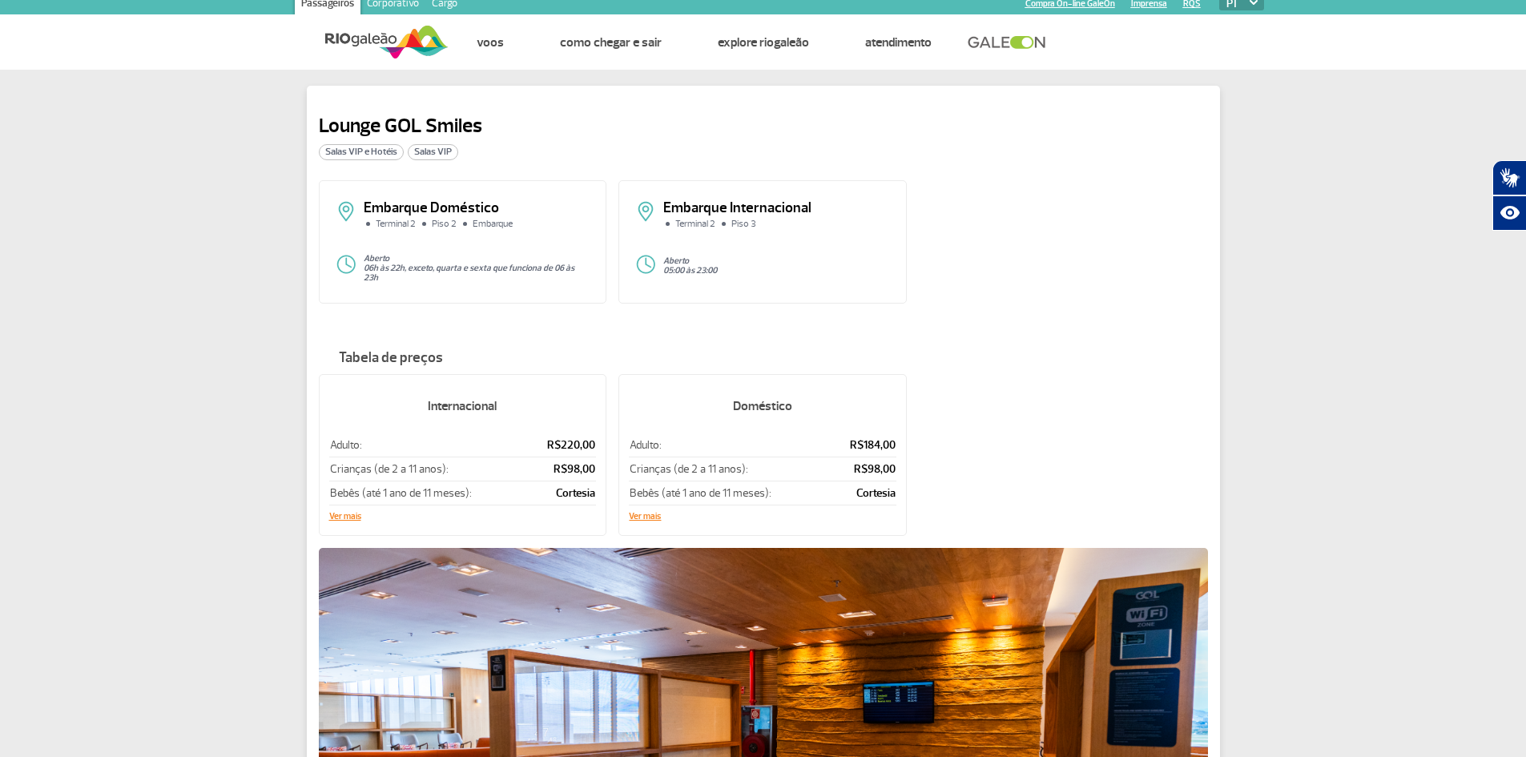
scroll to position [0, 0]
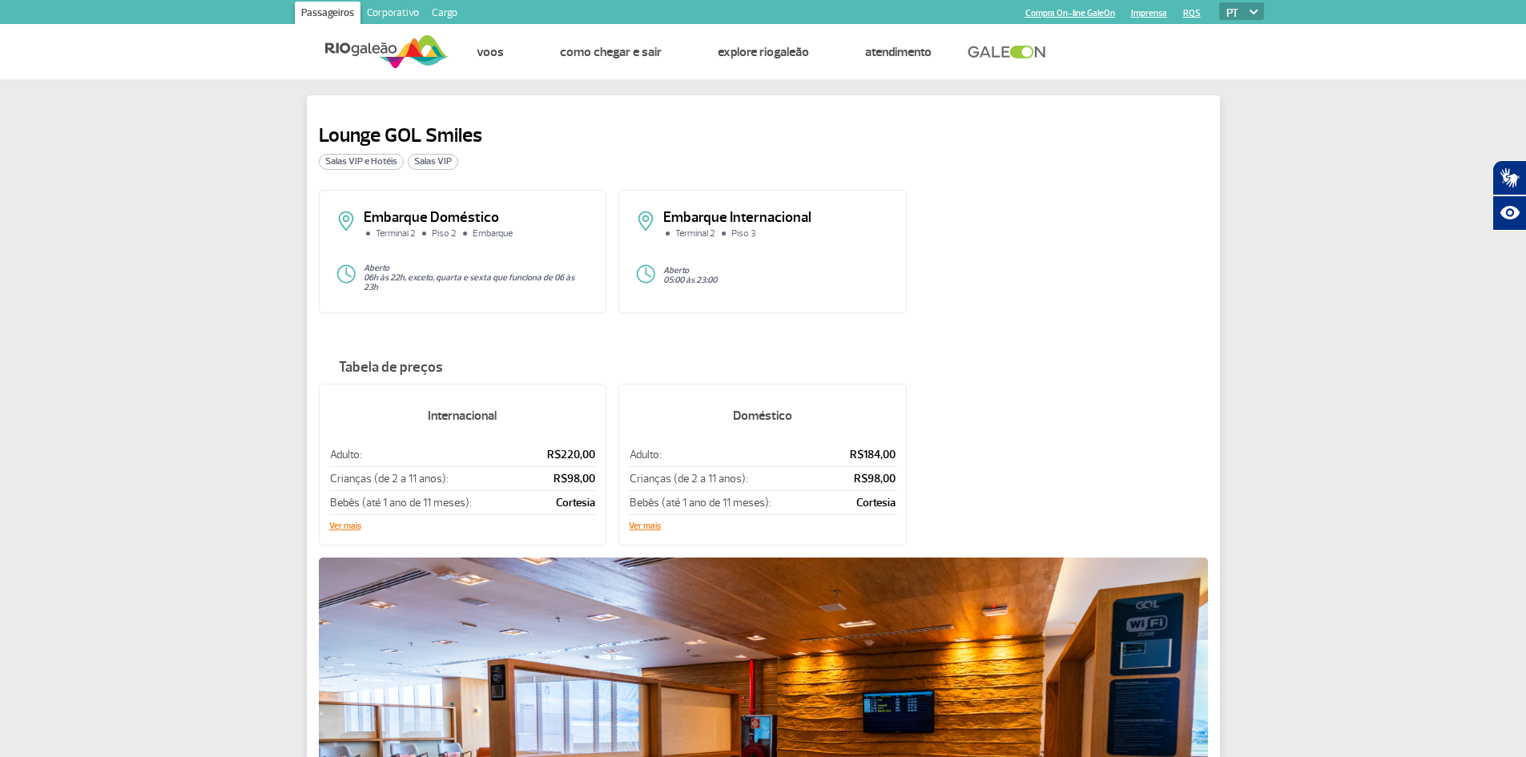
click at [720, 215] on p "Embarque Internacional" at bounding box center [776, 218] width 227 height 14
click at [487, 214] on p "Embarque Doméstico" at bounding box center [477, 218] width 227 height 14
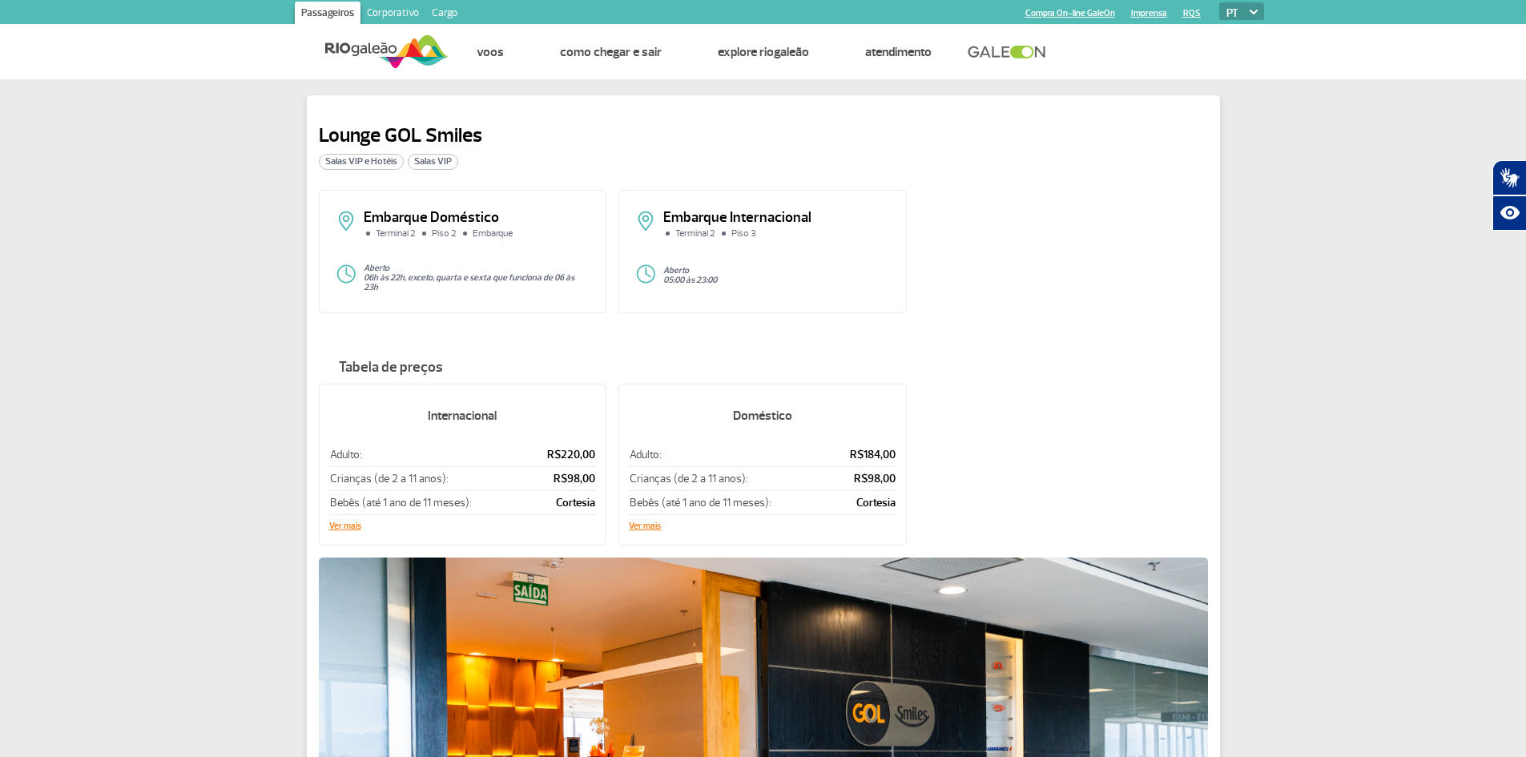
click at [461, 222] on p "Embarque Doméstico" at bounding box center [477, 218] width 227 height 14
click at [428, 288] on div "Aberto 06h às 22h, exceto, quarta e sexta que funciona de 06 às 23h" at bounding box center [463, 277] width 255 height 29
click at [383, 287] on div "Aberto 06h às 22h, exceto, quarta e sexta que funciona de 06 às 23h" at bounding box center [463, 277] width 255 height 29
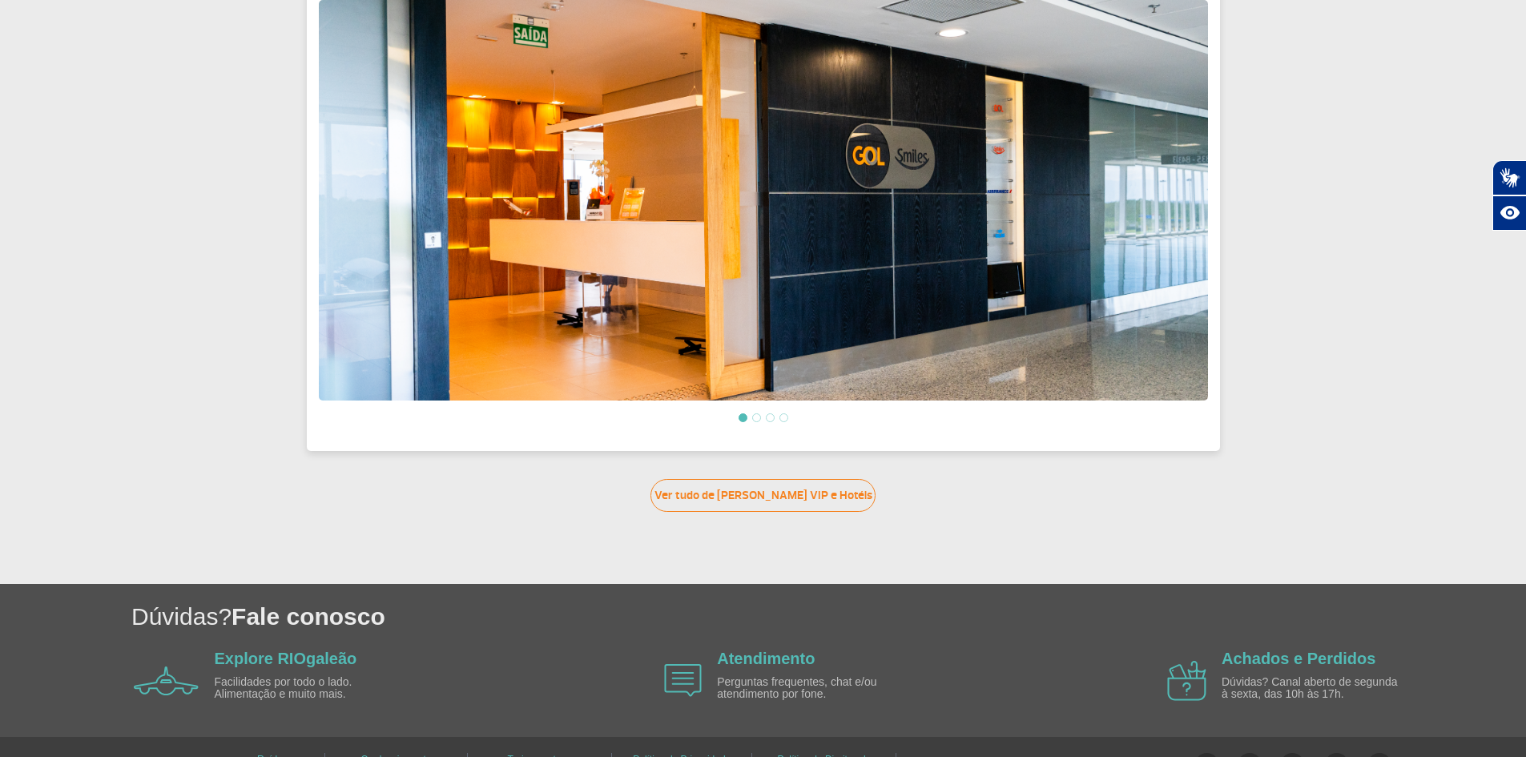
scroll to position [591, 0]
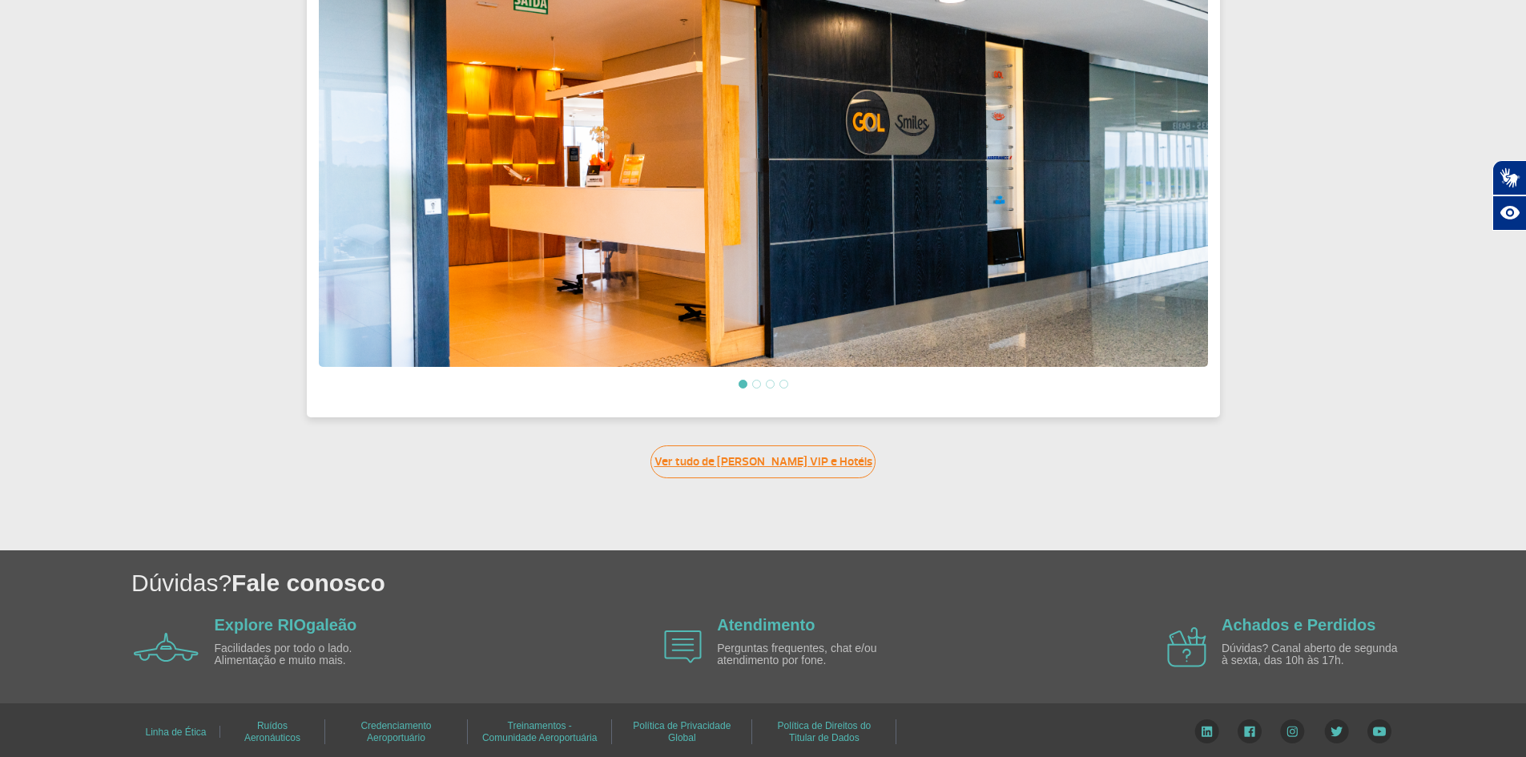
click at [757, 465] on link "Ver tudo de Salas VIP e Hotéis" at bounding box center [762, 461] width 225 height 33
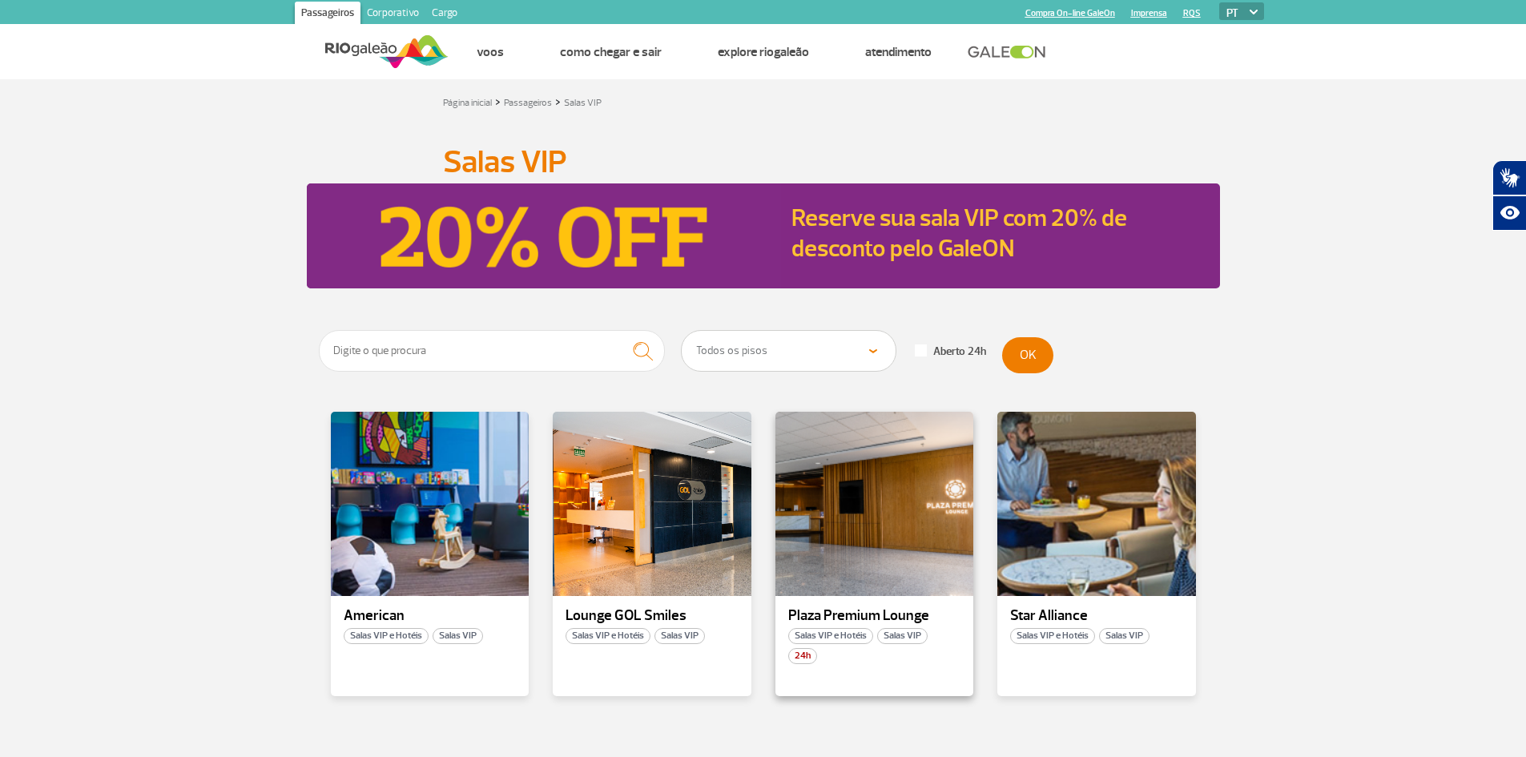
click at [852, 633] on span "Salas VIP e Hotéis" at bounding box center [830, 636] width 85 height 16
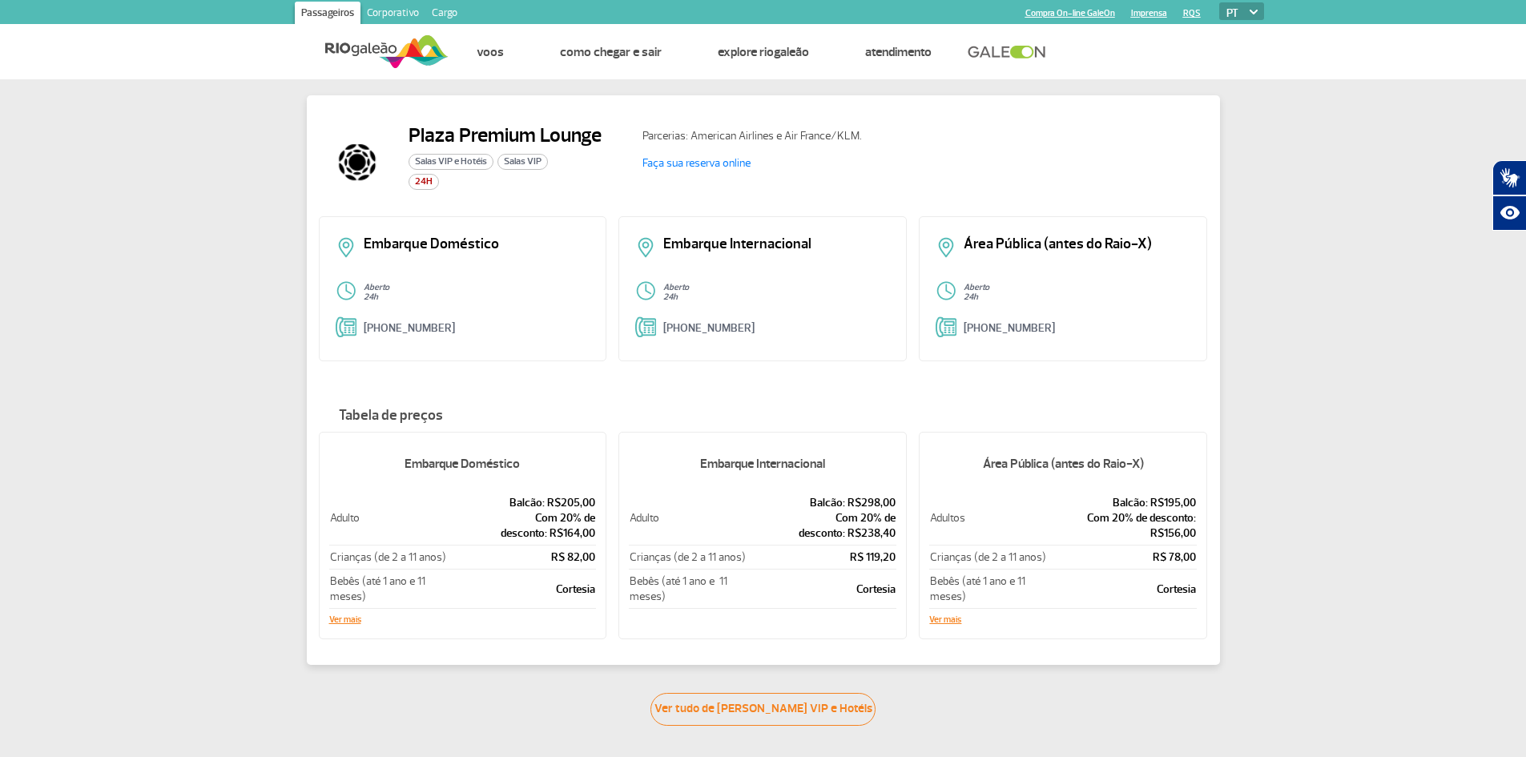
click at [535, 163] on span "Salas VIP" at bounding box center [522, 162] width 50 height 16
click at [455, 159] on span "Salas VIP e Hotéis" at bounding box center [450, 162] width 85 height 16
click at [779, 710] on link "Ver tudo de Salas VIP e Hotéis" at bounding box center [762, 709] width 225 height 33
